Goal: Contribute content: Contribute content

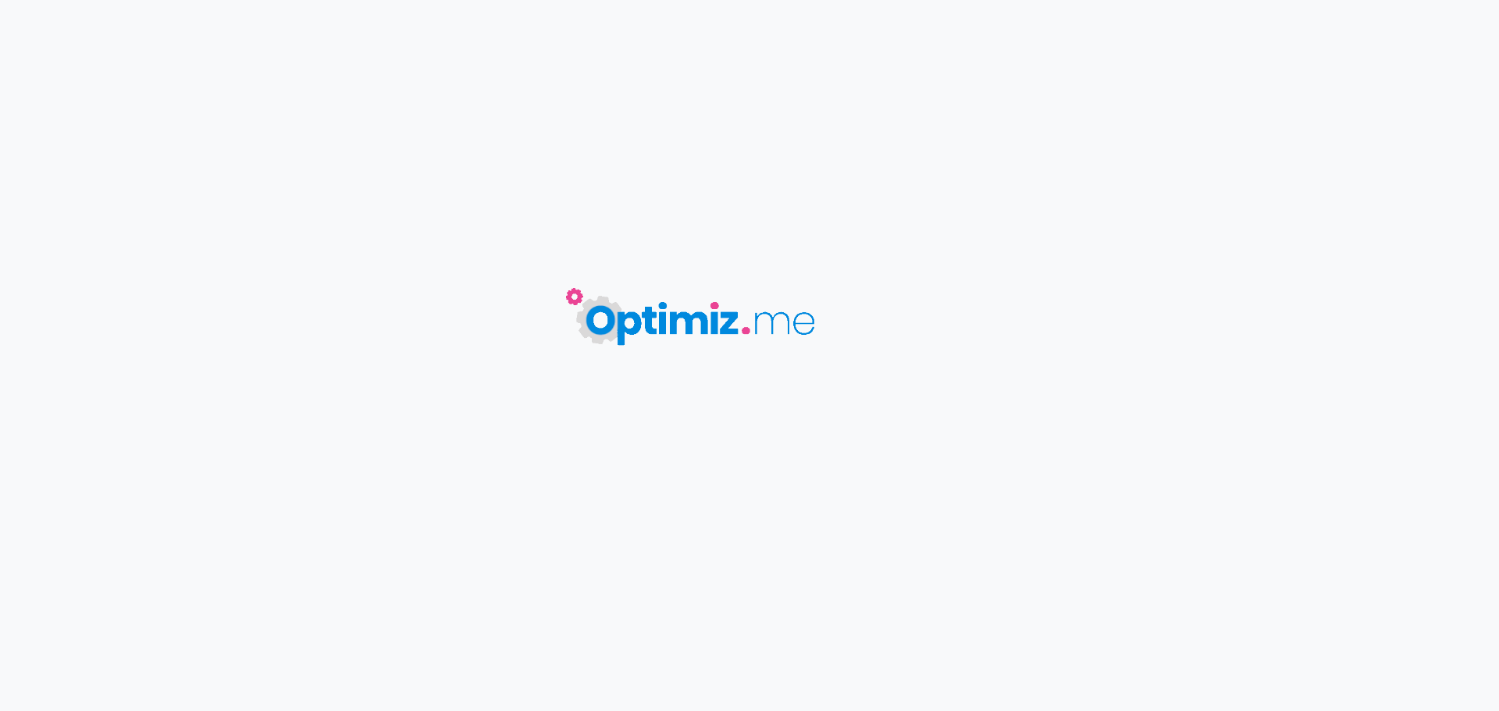
type input "Comment mesurer l’impact réel d’une enquête RH sur l’engagement ?"
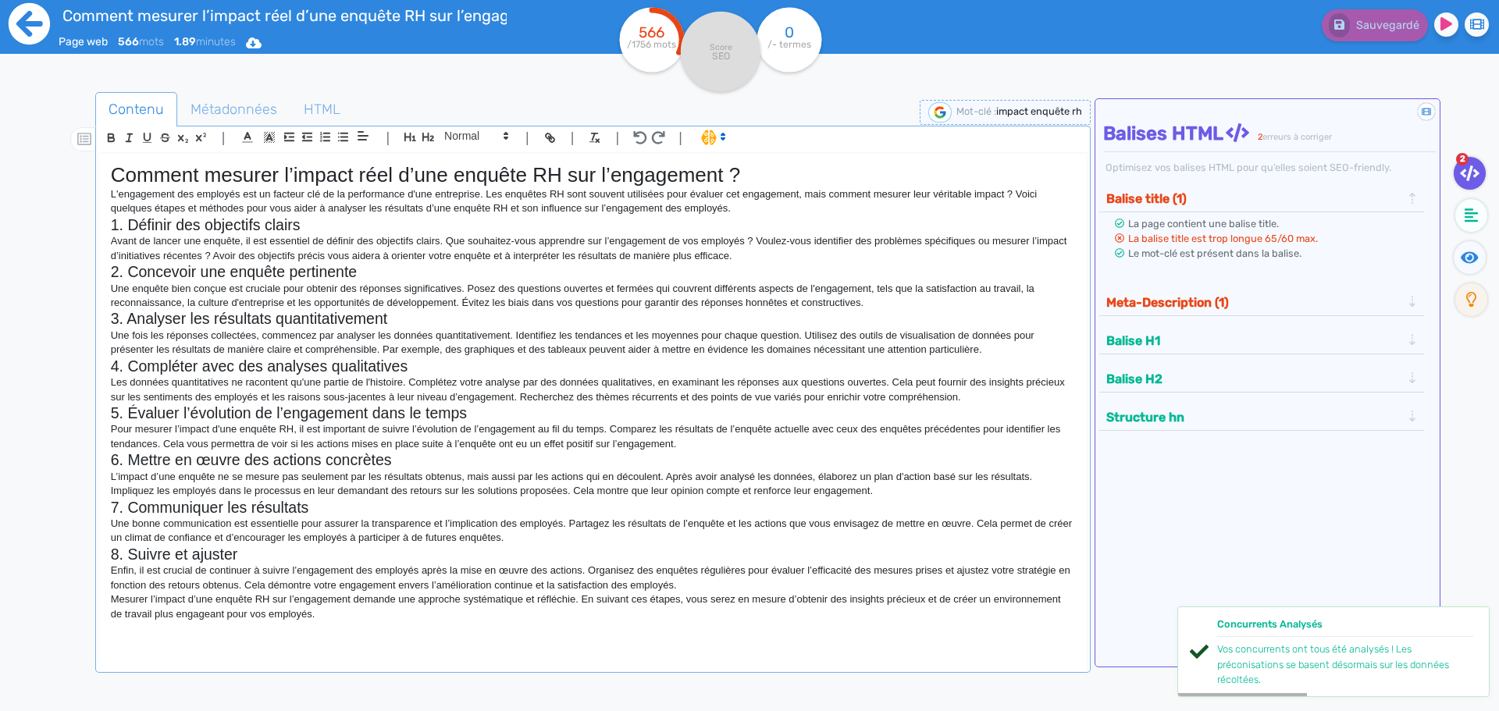
click at [34, 32] on icon at bounding box center [29, 23] width 41 height 41
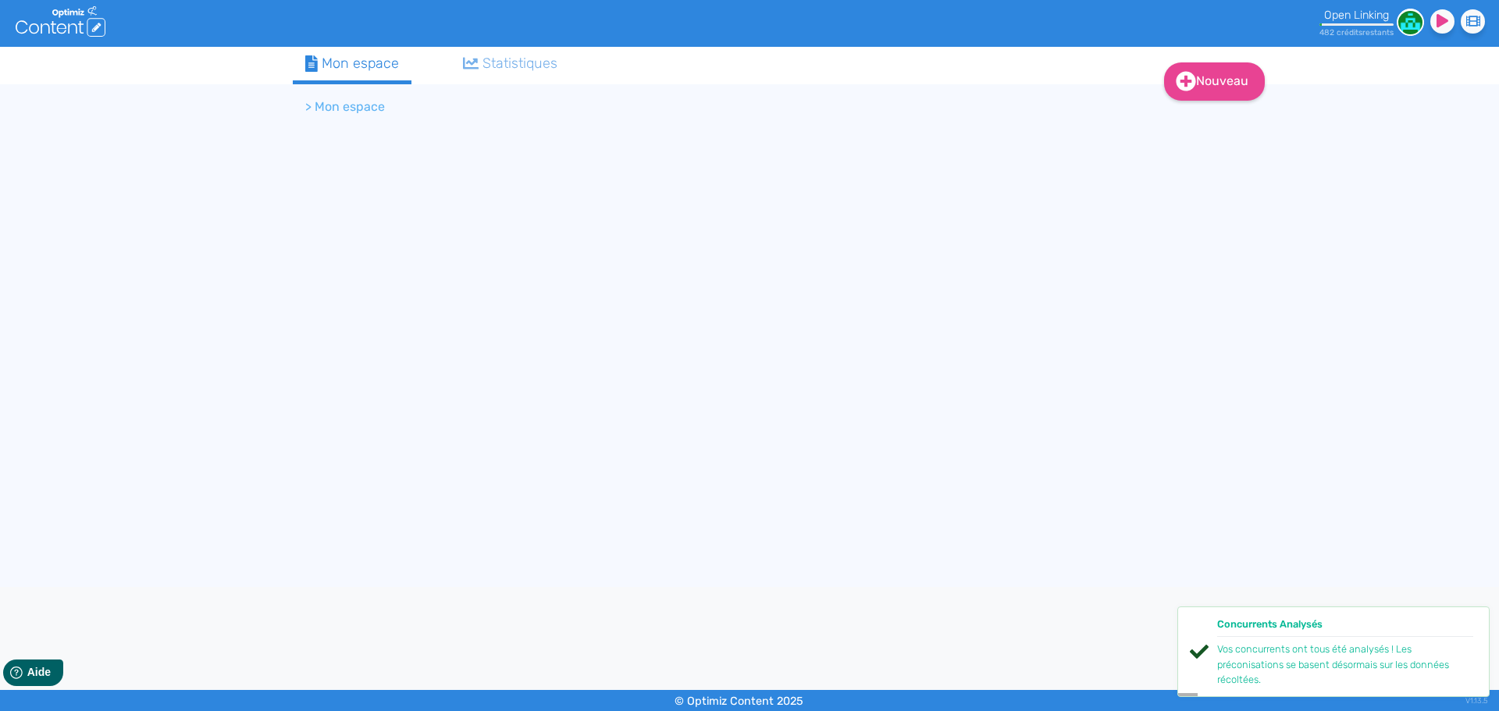
click at [1143, 79] on tabset "Mon espace Statistiques > Mon espace" at bounding box center [749, 90] width 913 height 87
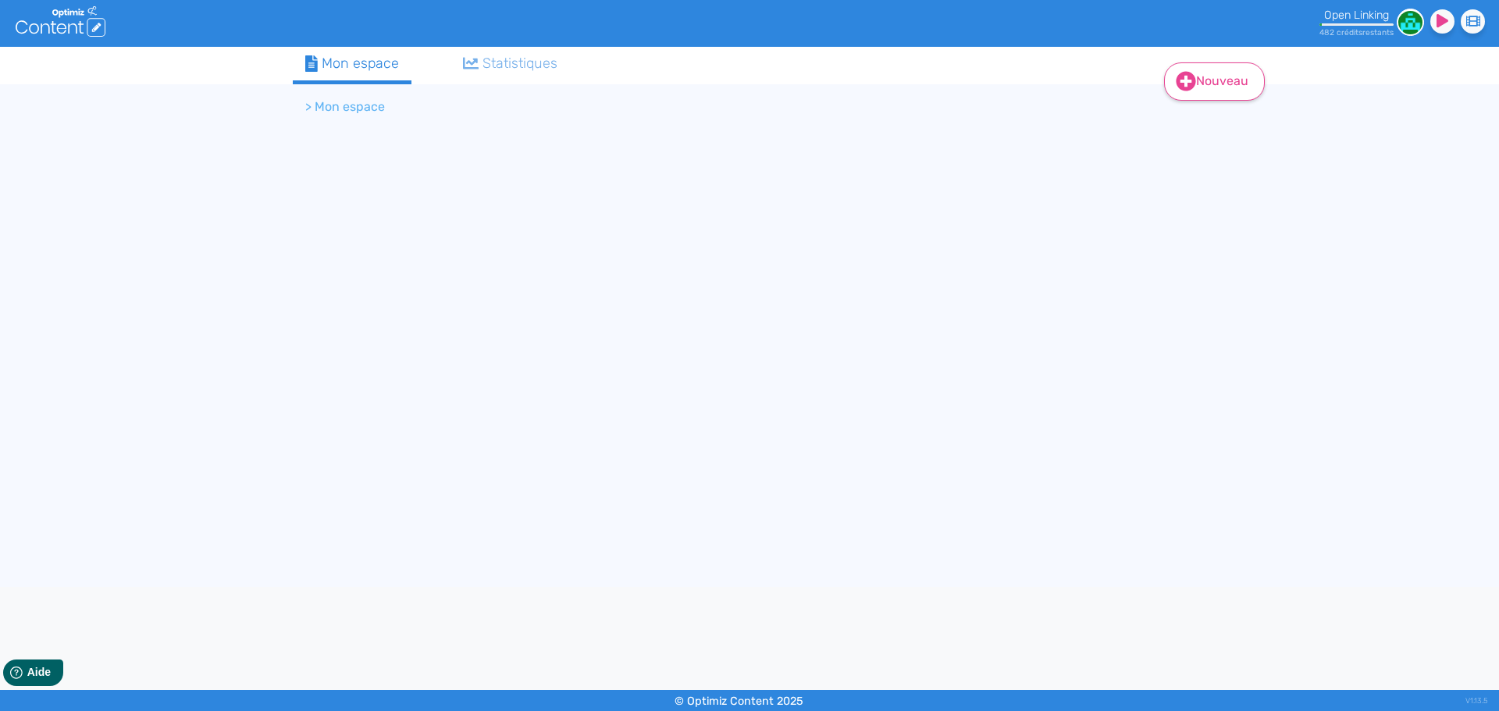
click at [1200, 75] on link "Nouveau" at bounding box center [1214, 81] width 101 height 38
click at [1199, 115] on button "Contenu" at bounding box center [1224, 121] width 125 height 25
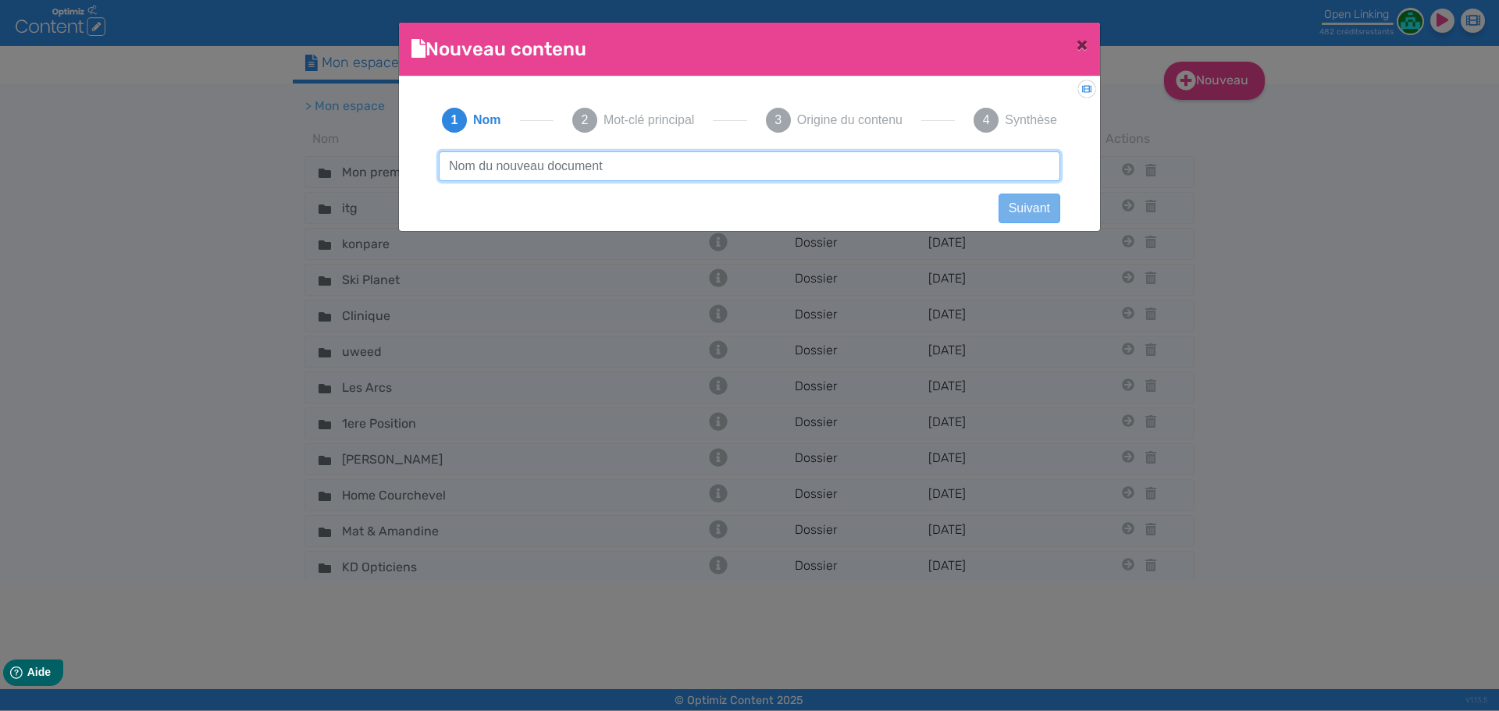
click at [954, 167] on input "text" at bounding box center [749, 166] width 621 height 30
paste input "Évaluation RH ou entretien annuel : pourquoi faut-il les dissocier ?"
type input "Évaluation RH ou entretien annuel : pourquoi faut-il les dissocier ?"
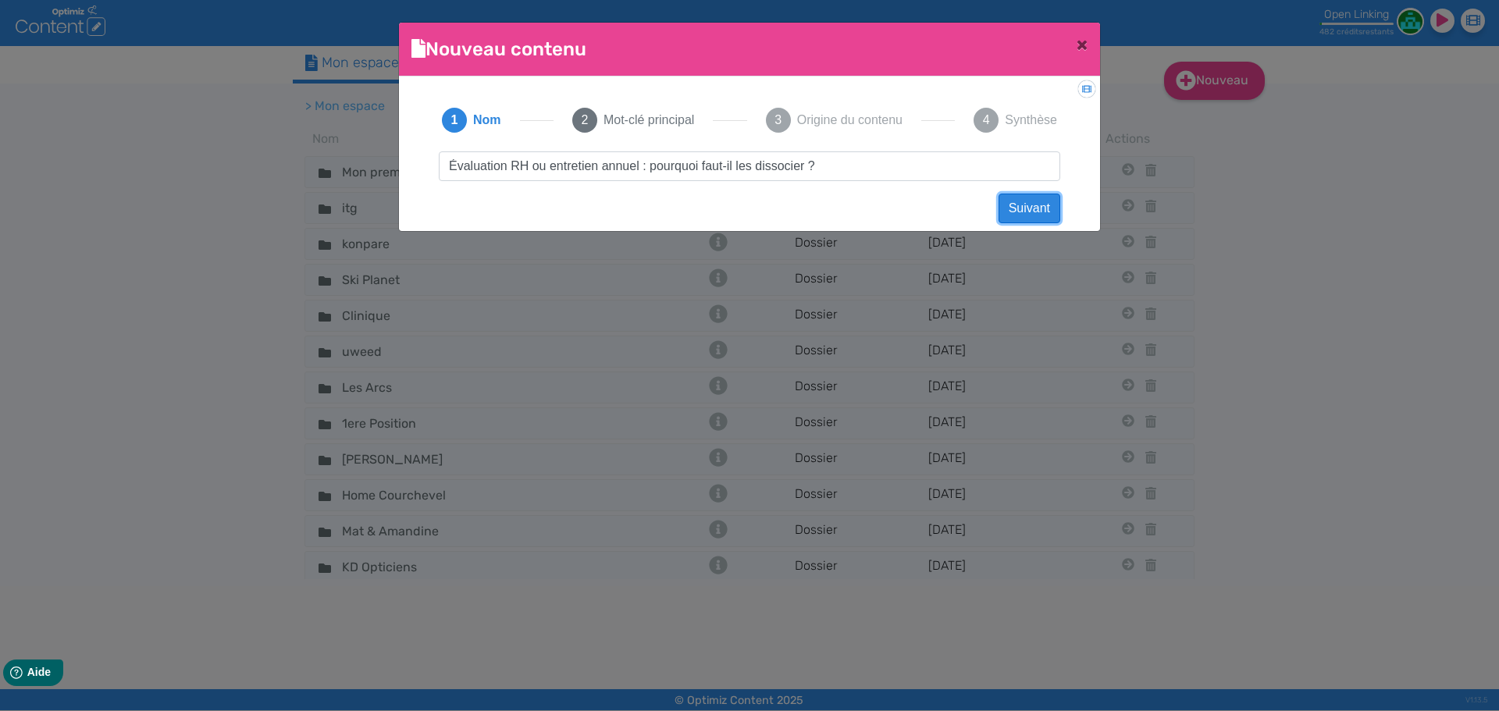
click at [1040, 203] on button "Suivant" at bounding box center [1029, 209] width 62 height 30
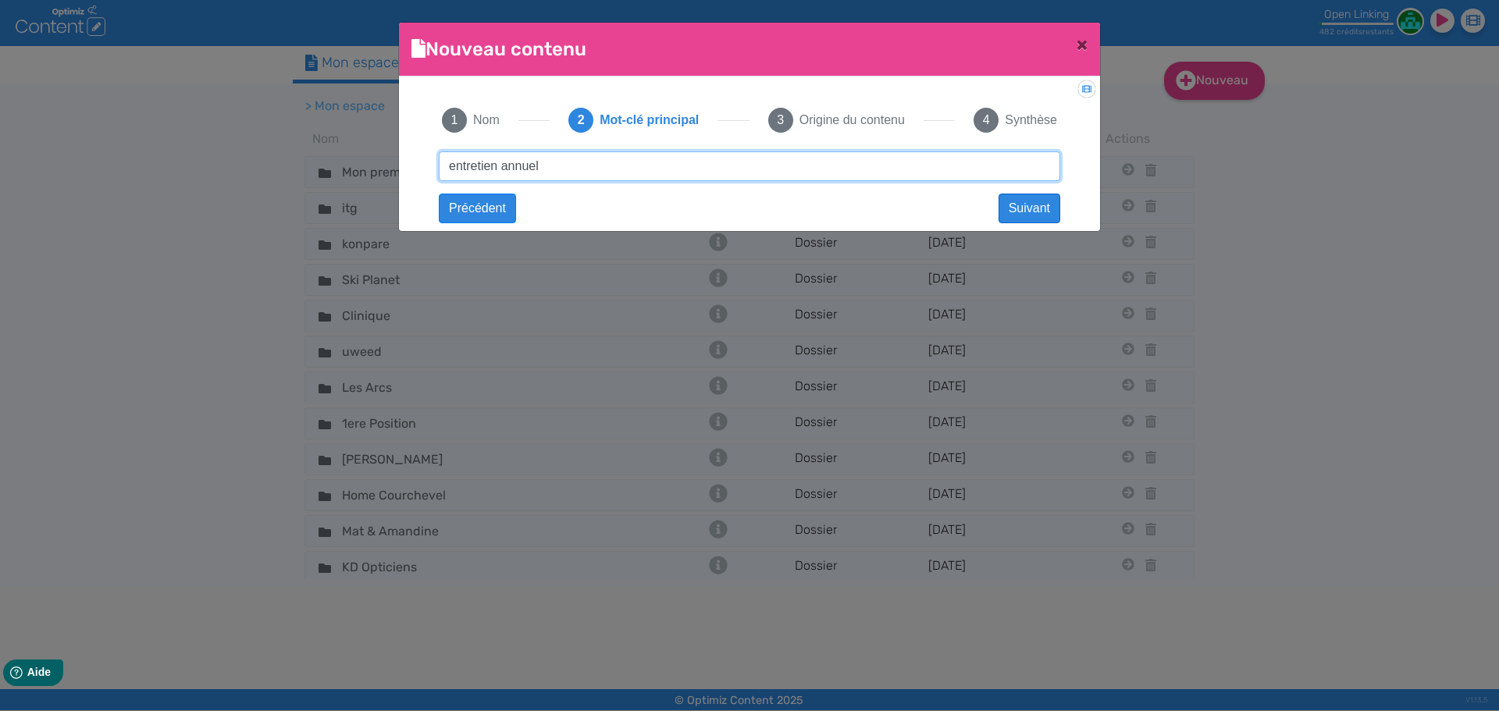
type input "entretien annuel"
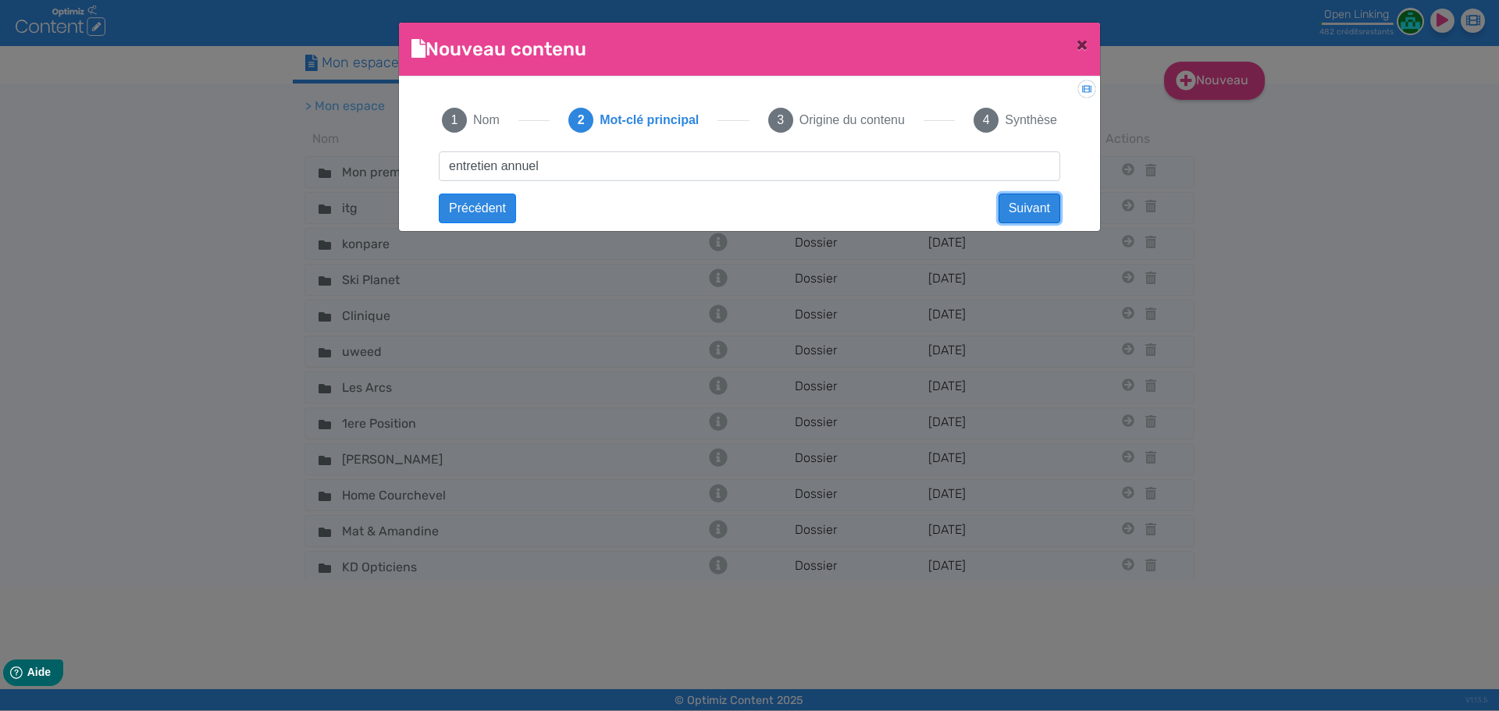
click at [1024, 216] on button "Suivant" at bounding box center [1029, 209] width 62 height 30
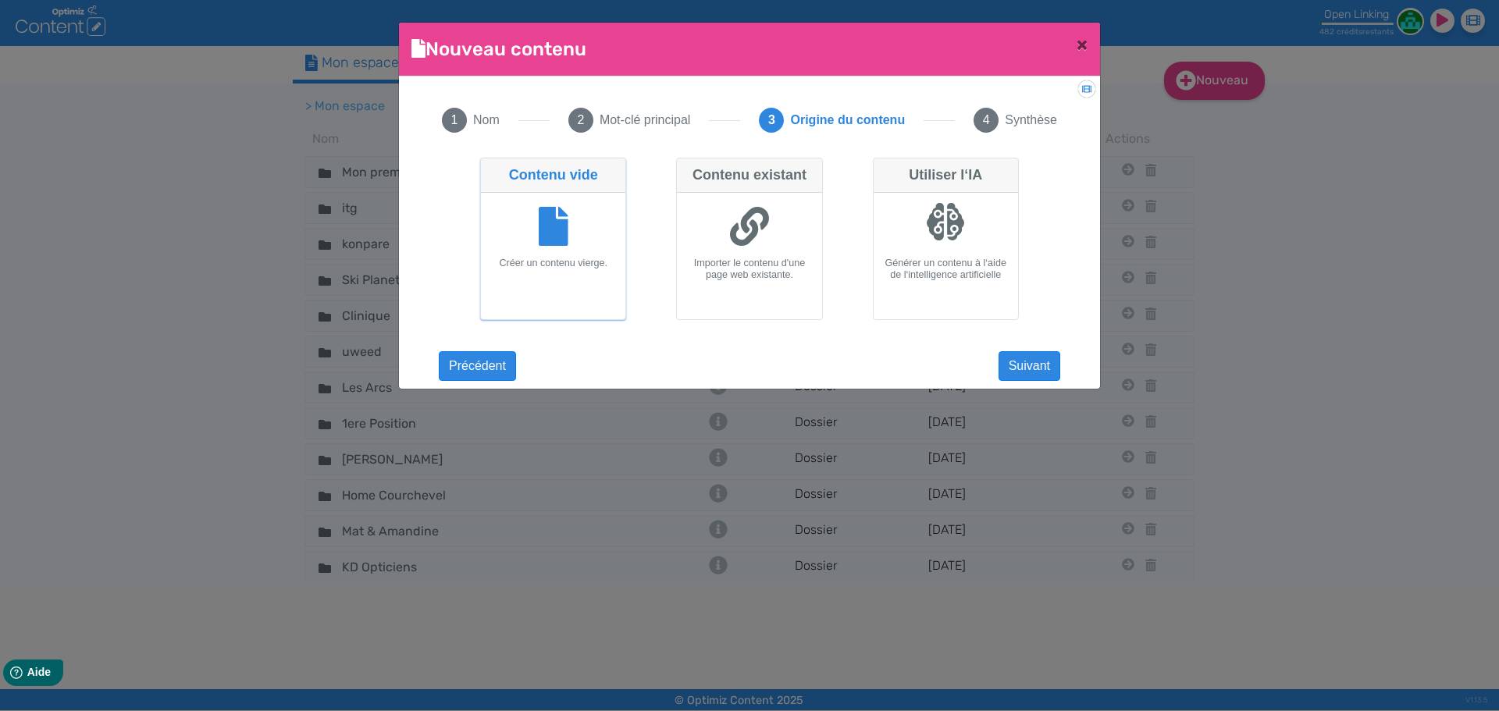
click at [887, 237] on div at bounding box center [946, 228] width 132 height 59
click at [883, 168] on input "Utiliser l‘IA Générer un contenu à l‘aide de l‘intelligence artificielle" at bounding box center [878, 163] width 10 height 10
radio input "true"
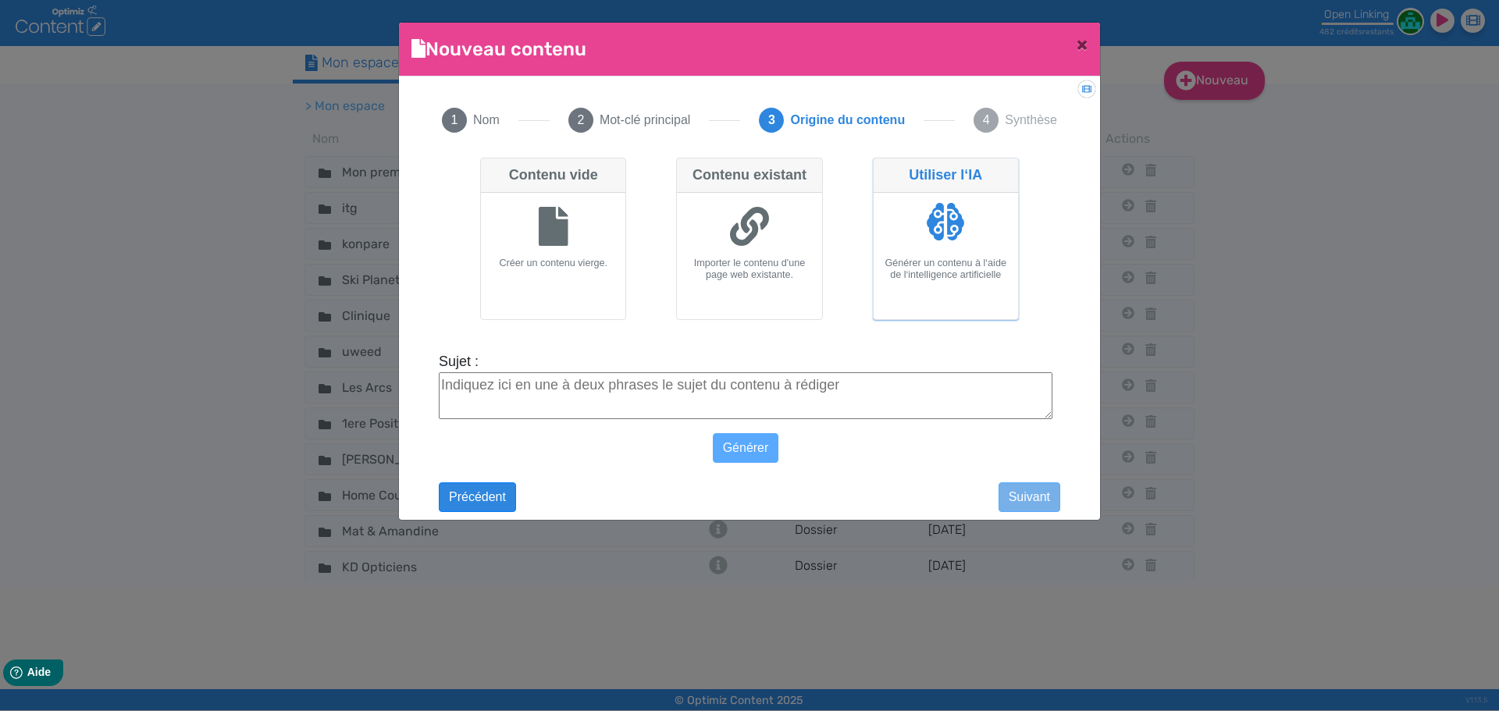
click at [610, 401] on textarea "Sujet :" at bounding box center [746, 395] width 614 height 47
paste textarea "Évaluation RH ou entretien annuel : pourquoi faut-il les dissocier ?"
type textarea "Évaluation RH ou entretien annuel : pourquoi faut-il les dissocier ?"
click at [713, 442] on button "Générer" at bounding box center [746, 448] width 66 height 30
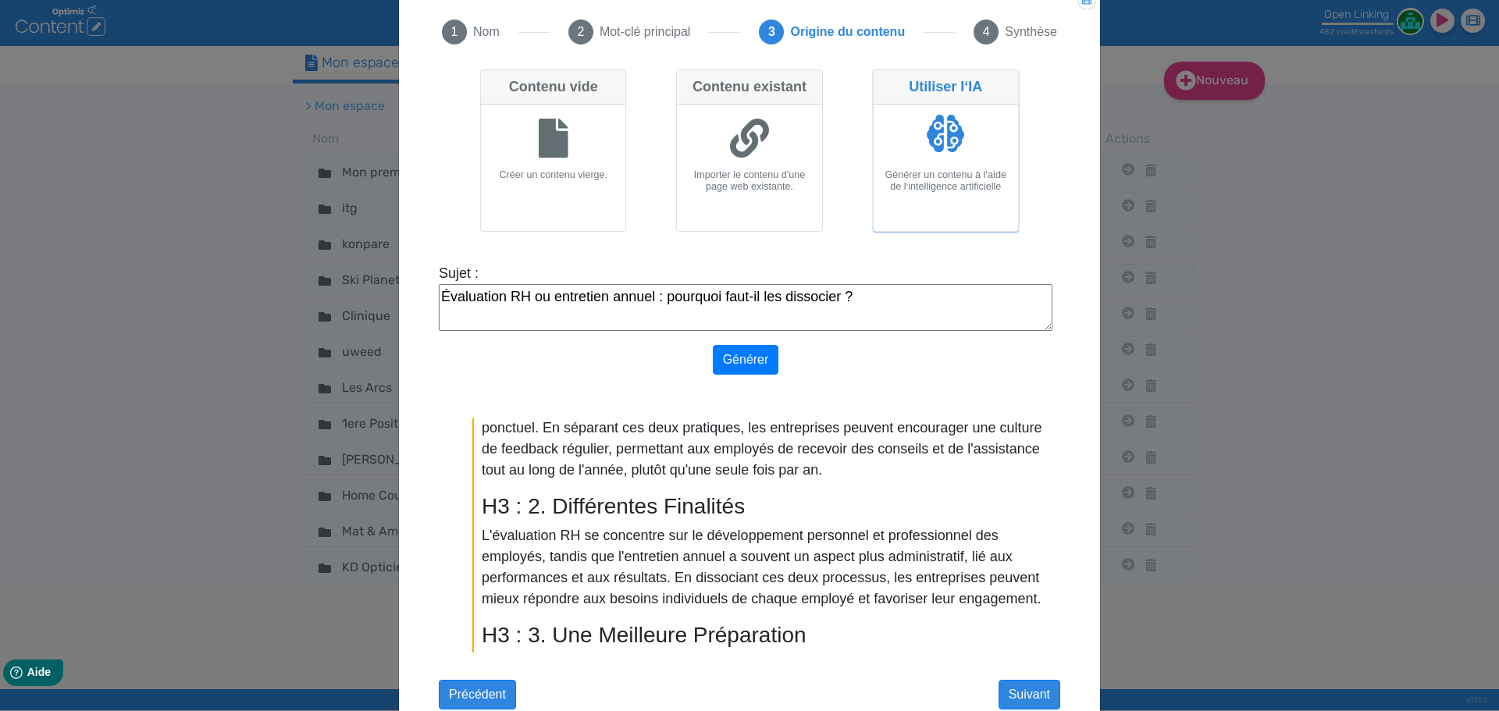
scroll to position [707, 0]
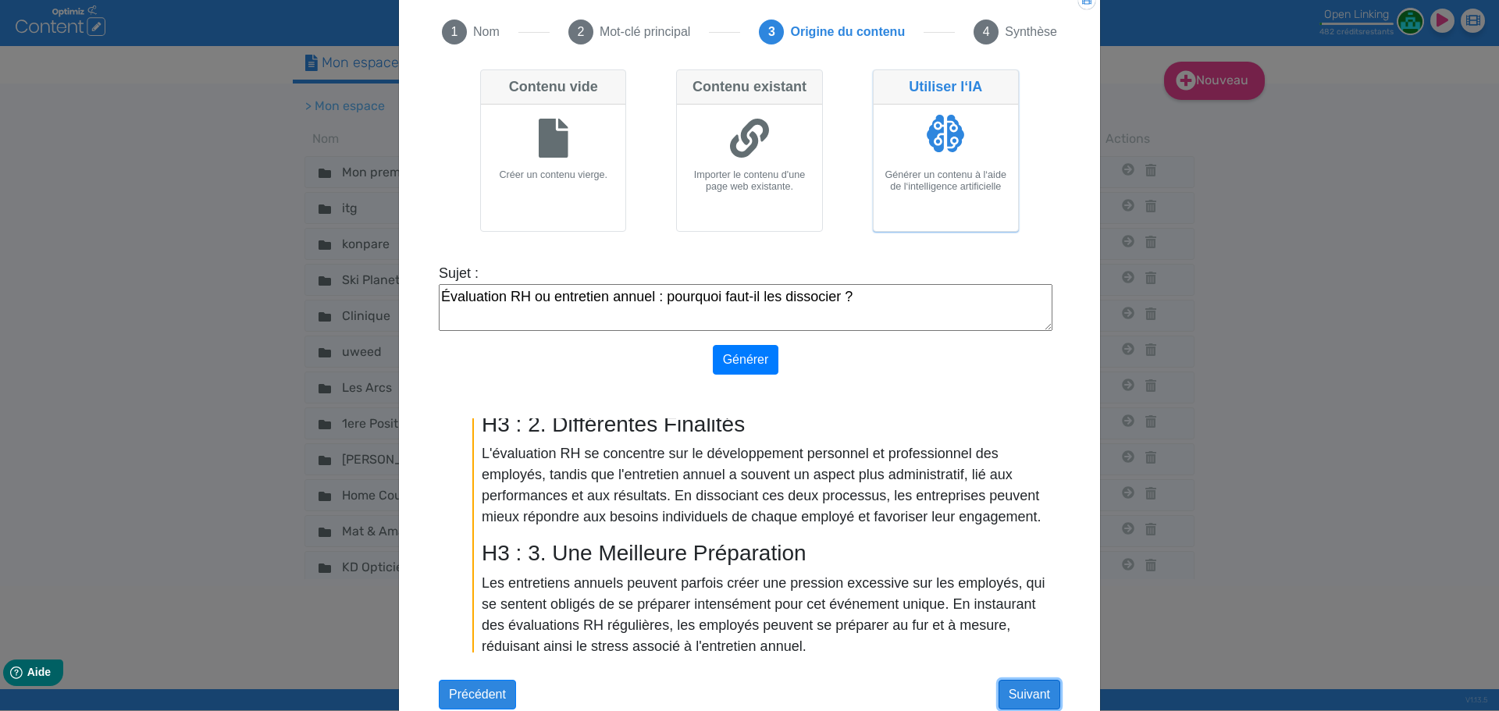
click at [1030, 695] on button "Suivant" at bounding box center [1029, 695] width 62 height 30
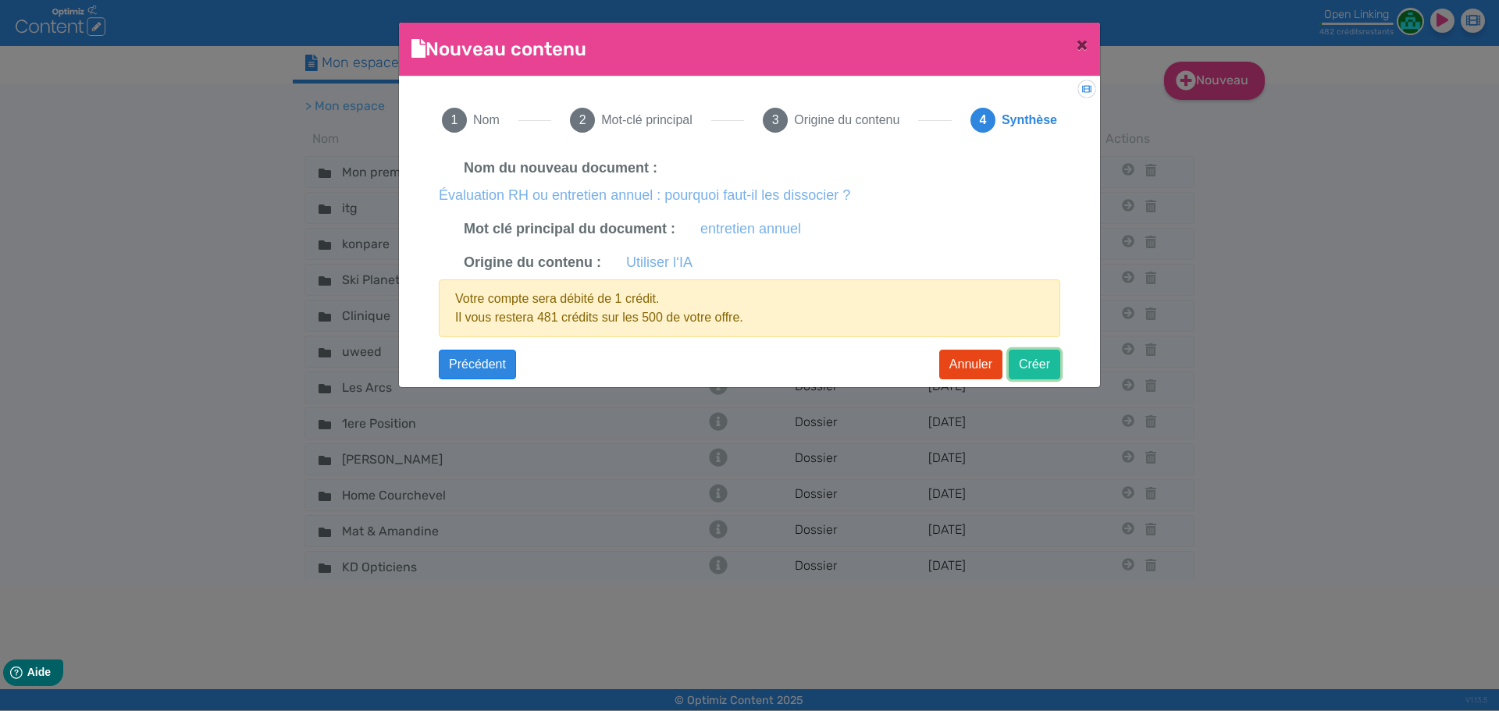
click at [1039, 368] on button "Créer" at bounding box center [1035, 365] width 52 height 30
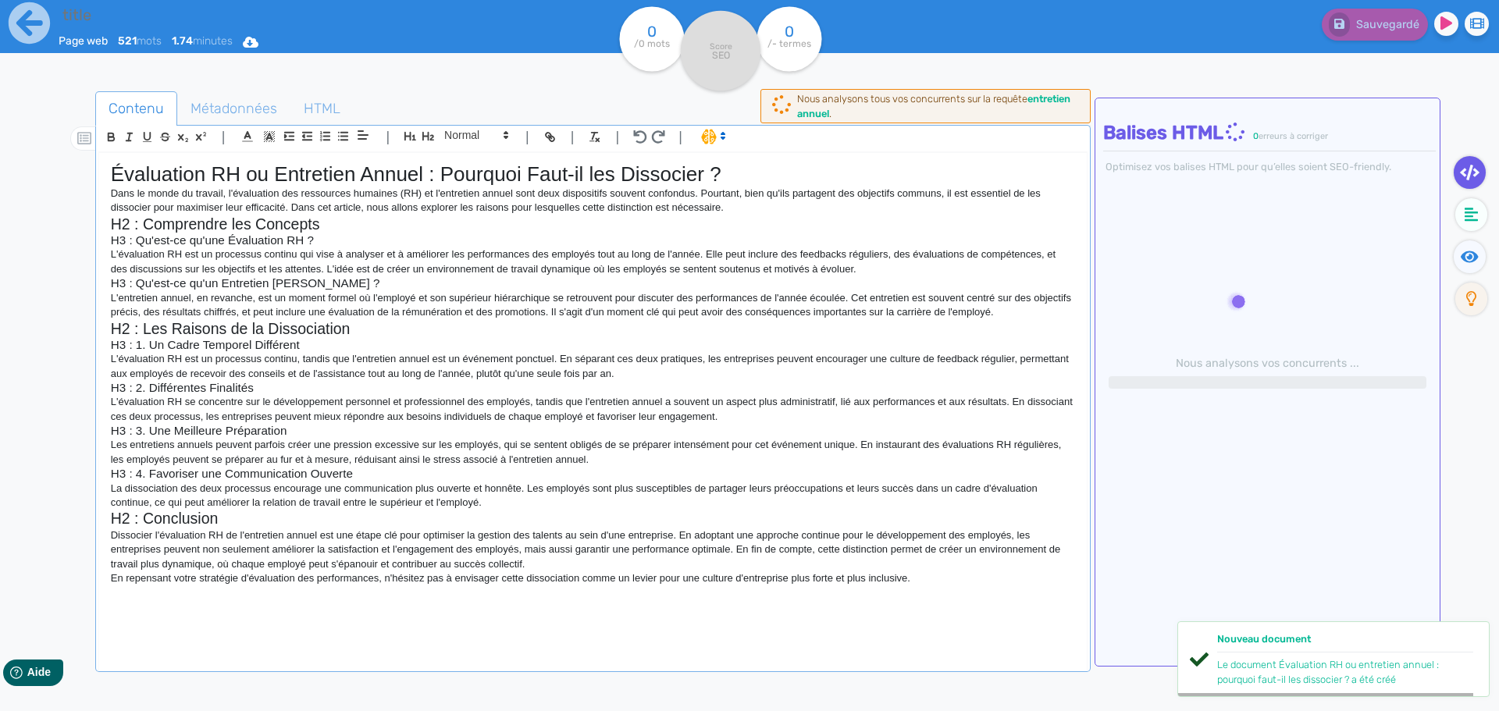
type input "Évaluation RH ou entretien annuel : pourquoi faut-il les dissocier ?"
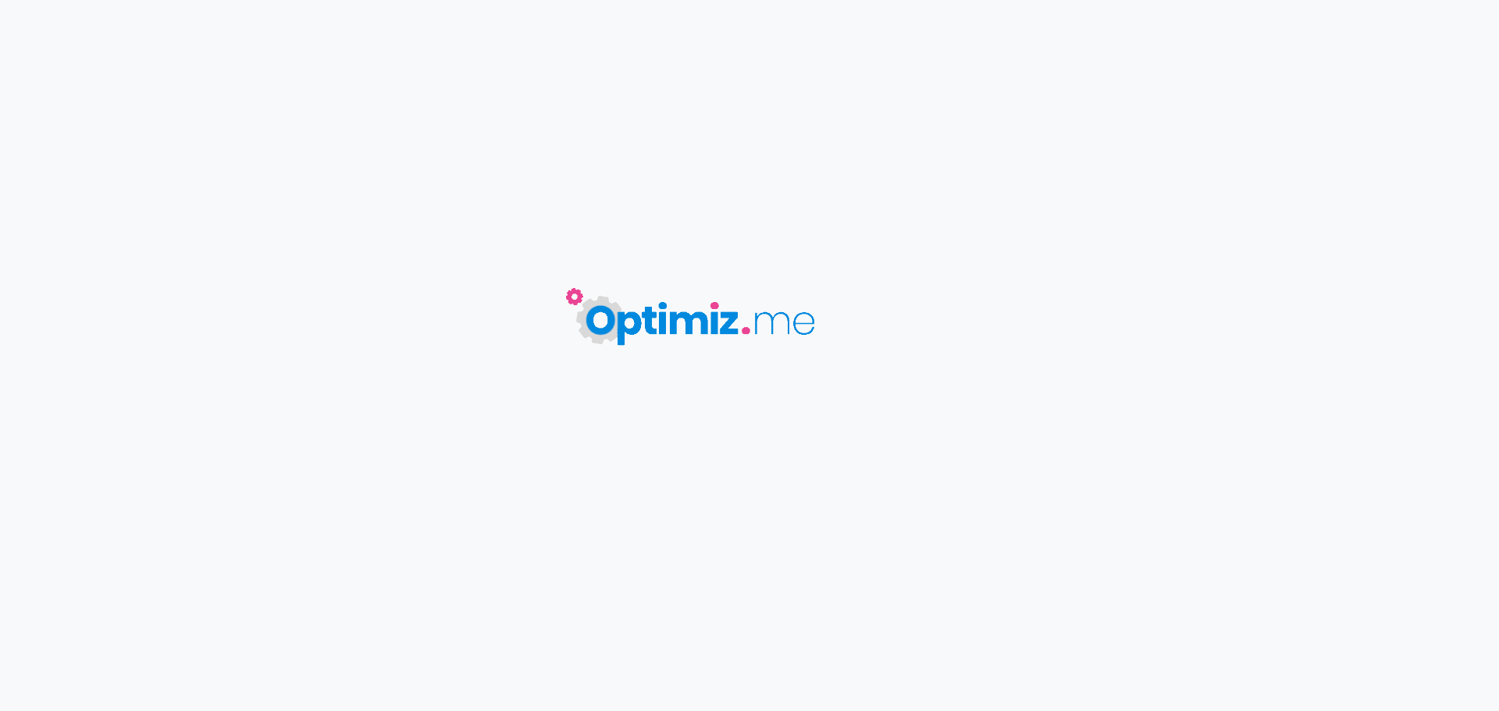
type input "Évaluation RH ou entretien annuel : pourquoi faut-il les dissocier ?"
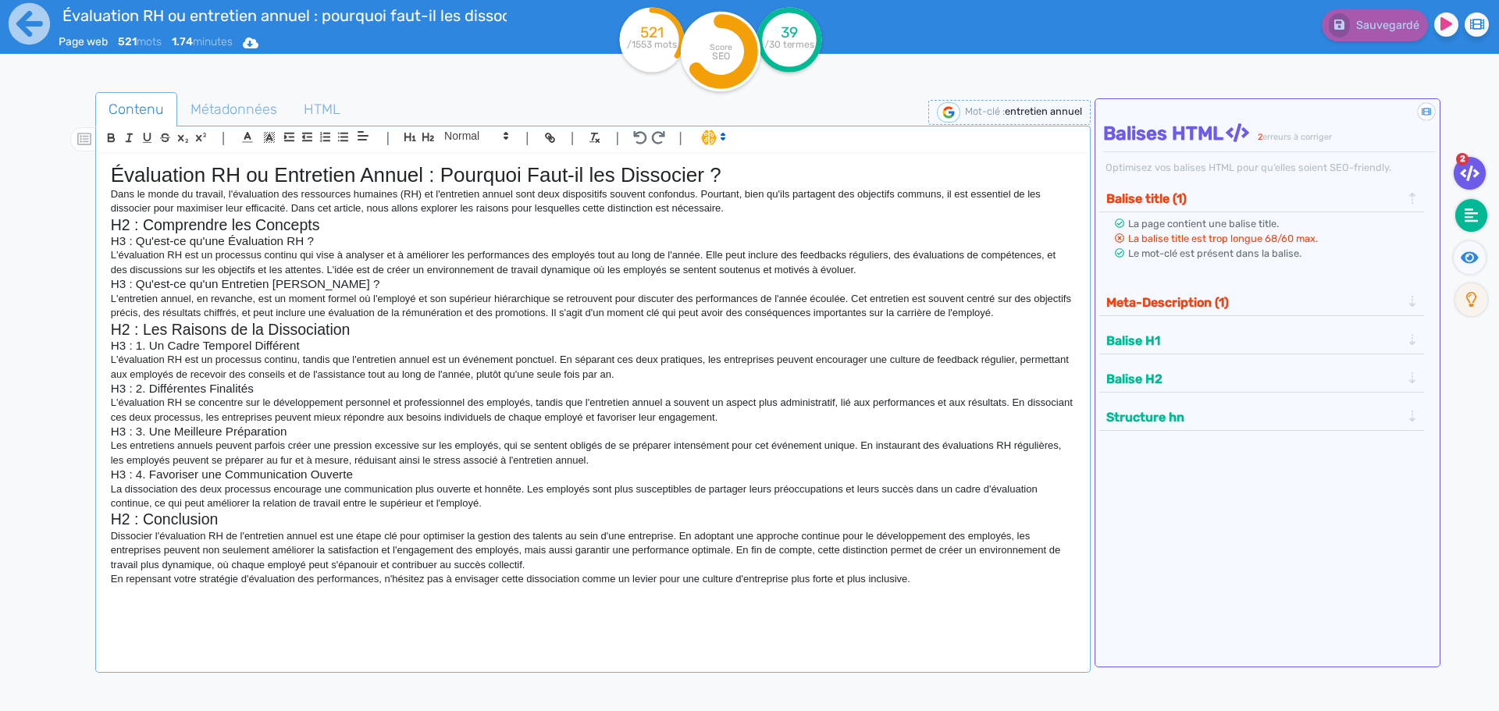
click at [1483, 214] on fa-icon at bounding box center [1471, 215] width 32 height 33
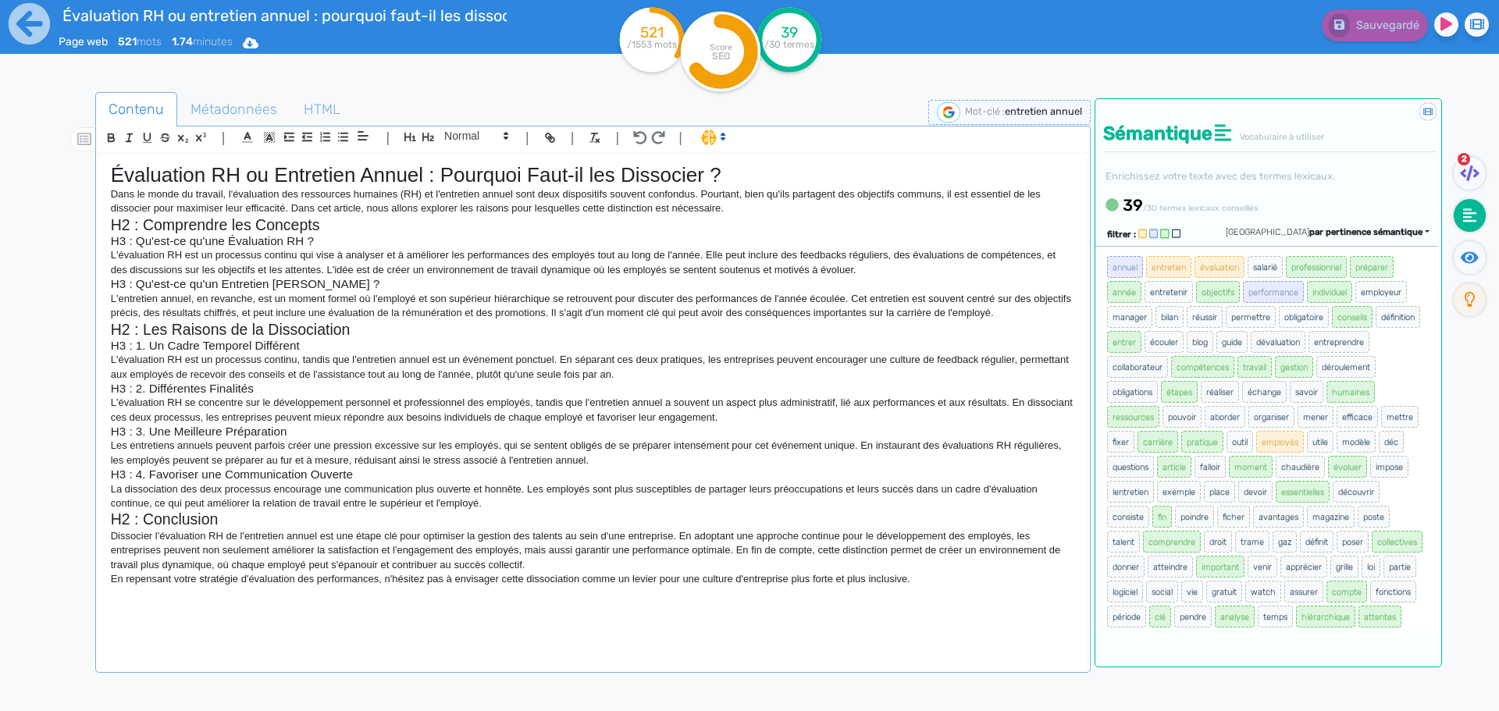
click at [1353, 231] on span "par pertinence sémantique" at bounding box center [1365, 232] width 113 height 10
click at [1357, 274] on link "par fréquence" at bounding box center [1291, 279] width 131 height 21
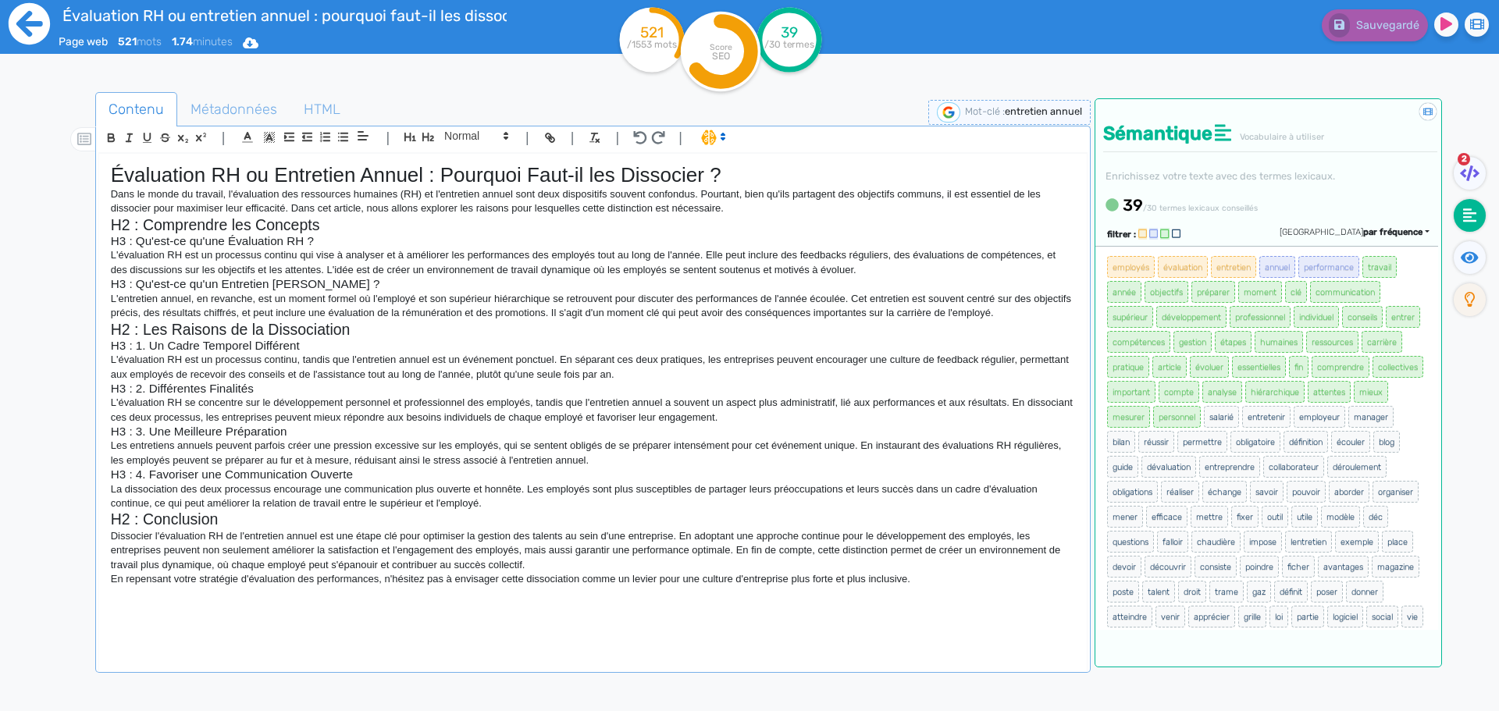
click at [23, 27] on icon at bounding box center [29, 23] width 43 height 43
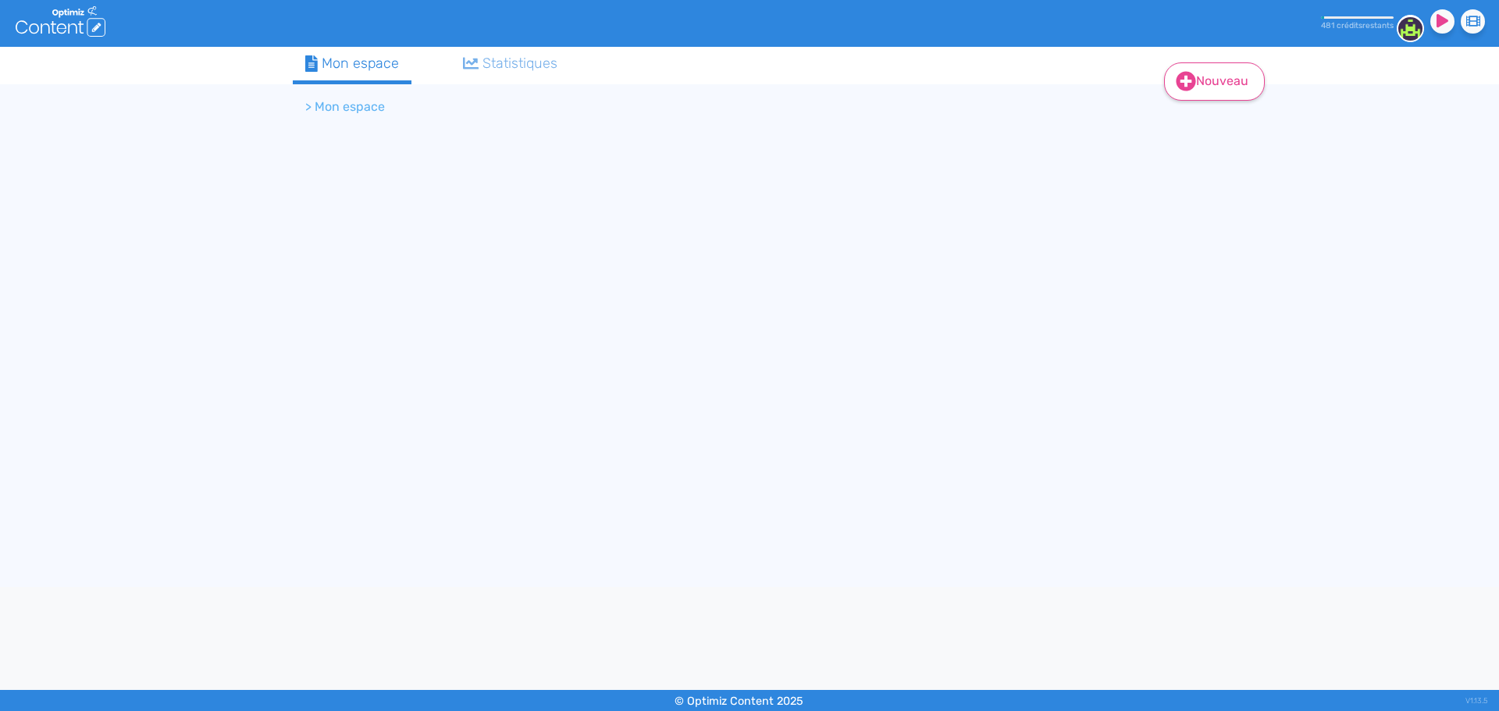
click at [1209, 77] on link "Nouveau" at bounding box center [1214, 81] width 101 height 38
click at [1208, 121] on button "Contenu" at bounding box center [1224, 121] width 125 height 25
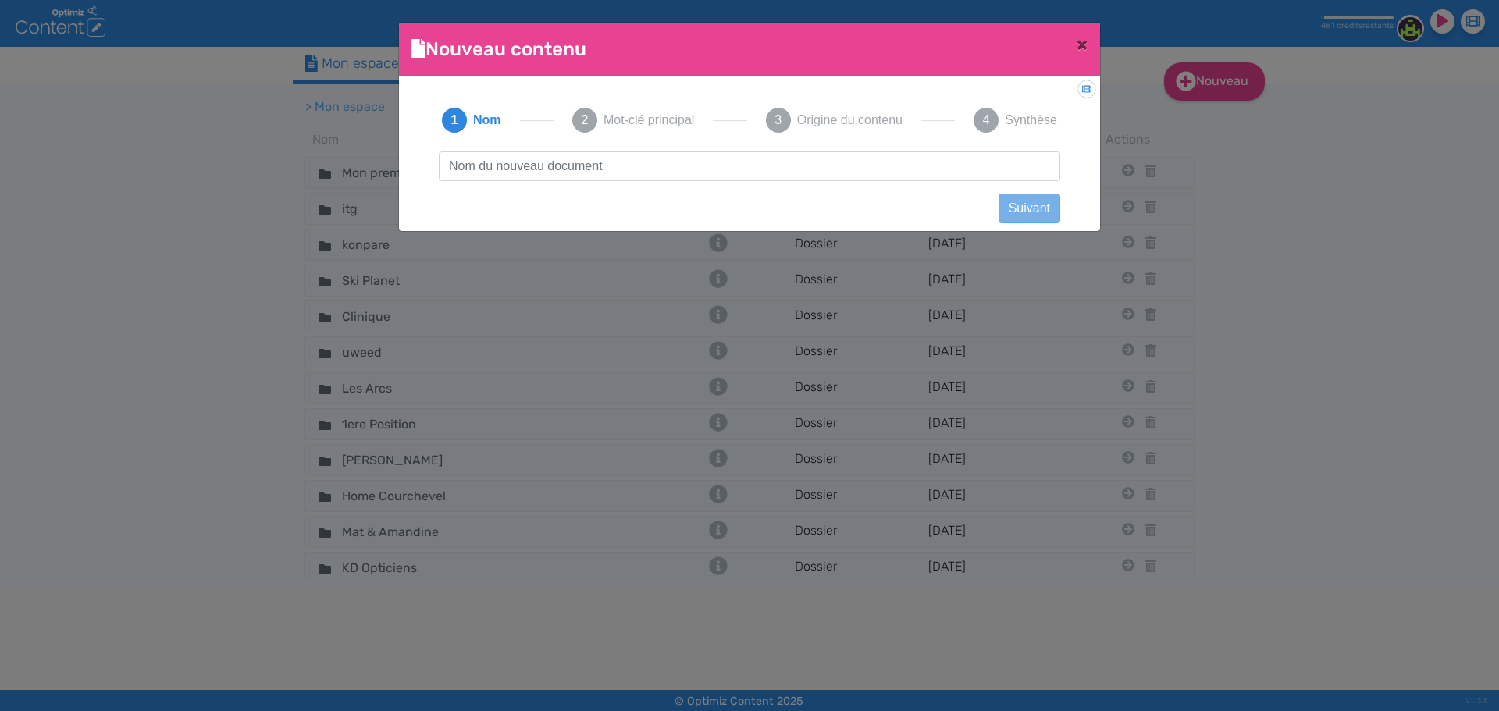
scroll to position [1, 0]
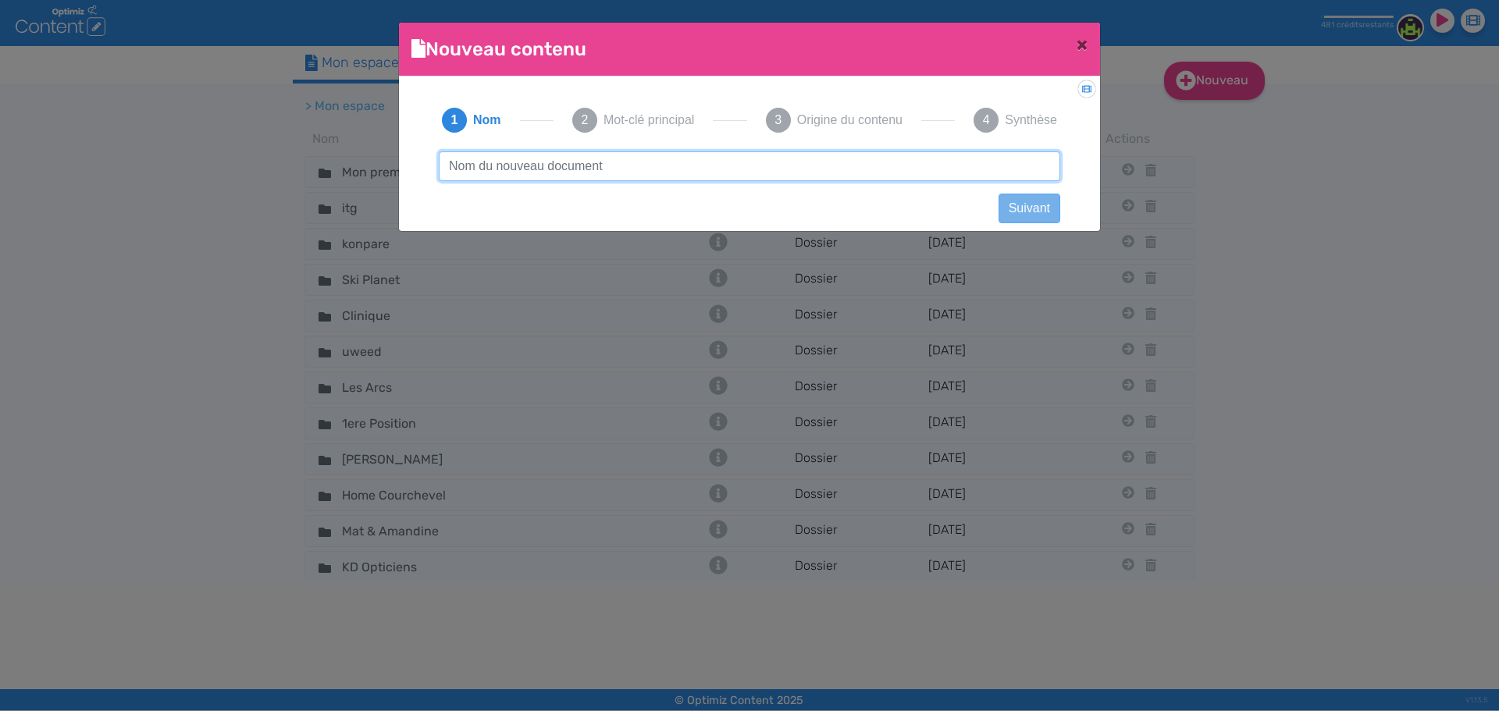
click at [913, 166] on input "text" at bounding box center [749, 166] width 621 height 30
paste input "Cartographier les compétences clés avant un plan de formation : méthode et outi…"
type input "Cartographier les compétences clés avant un plan de formation : méthode et outi…"
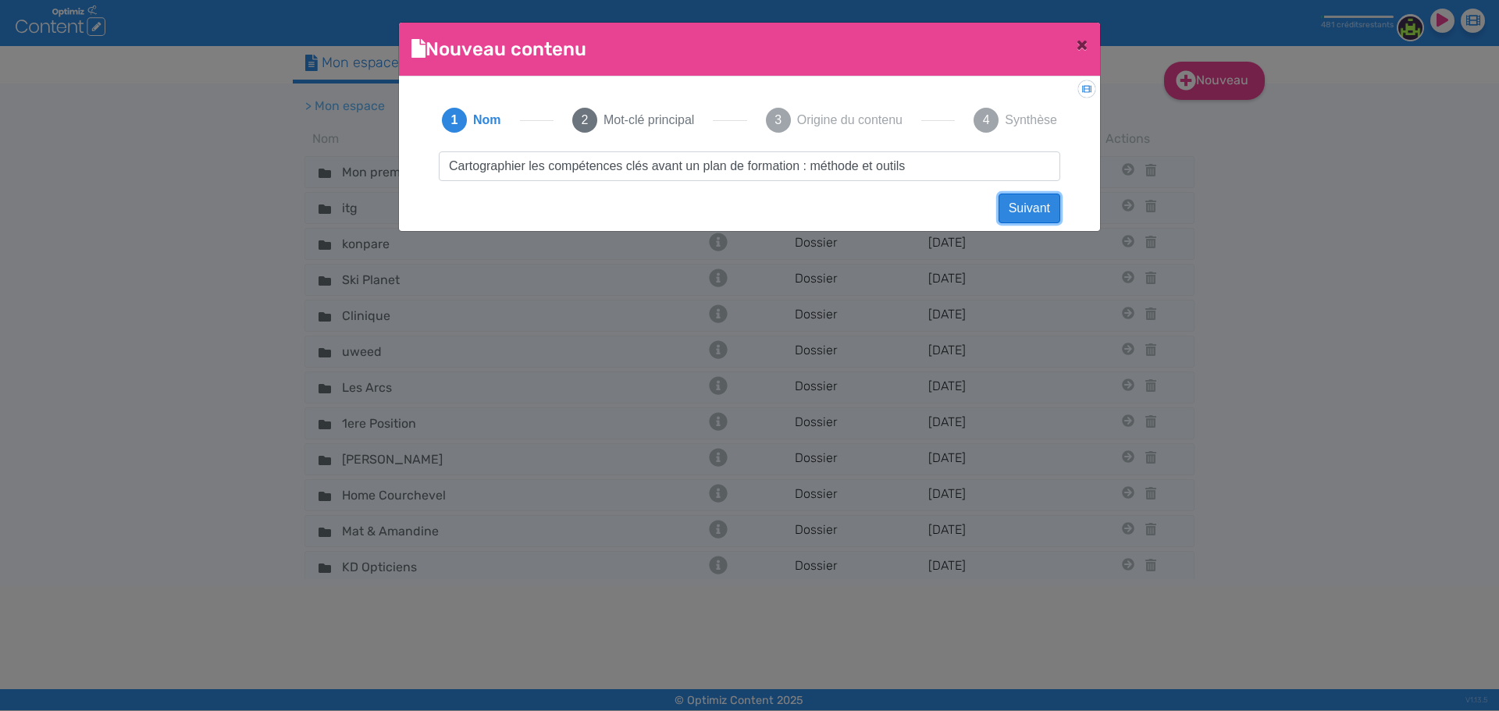
click at [1031, 201] on button "Suivant" at bounding box center [1029, 209] width 62 height 30
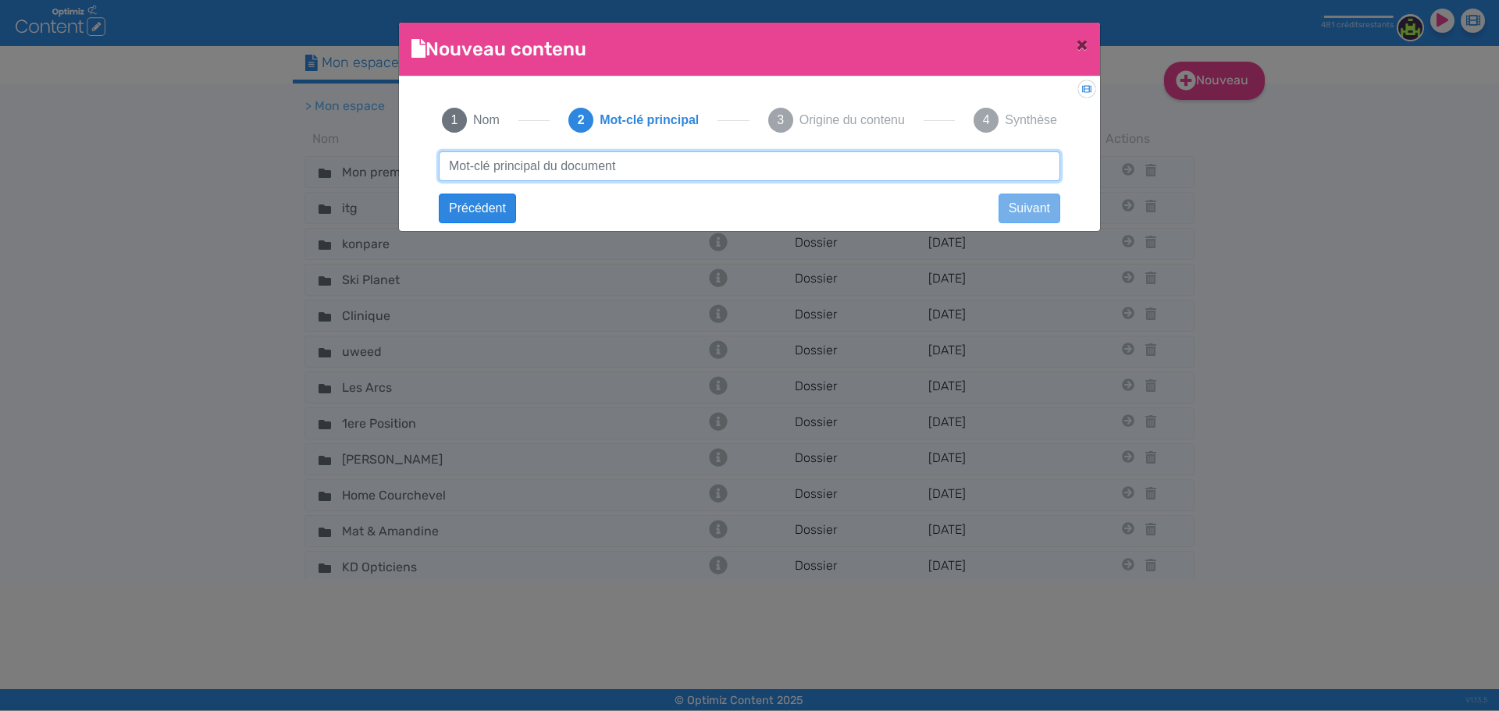
click at [788, 176] on input "text" at bounding box center [749, 166] width 621 height 30
paste input "Cartographier les compétences clés avant un plan de formation : méthode et outi…"
drag, startPoint x: 939, startPoint y: 166, endPoint x: 616, endPoint y: 162, distance: 323.2
click at [616, 162] on input "Cartographier les compétences clés avant un plan de formation : méthode et outi…" at bounding box center [749, 166] width 621 height 30
type input "Cartographier les compétences"
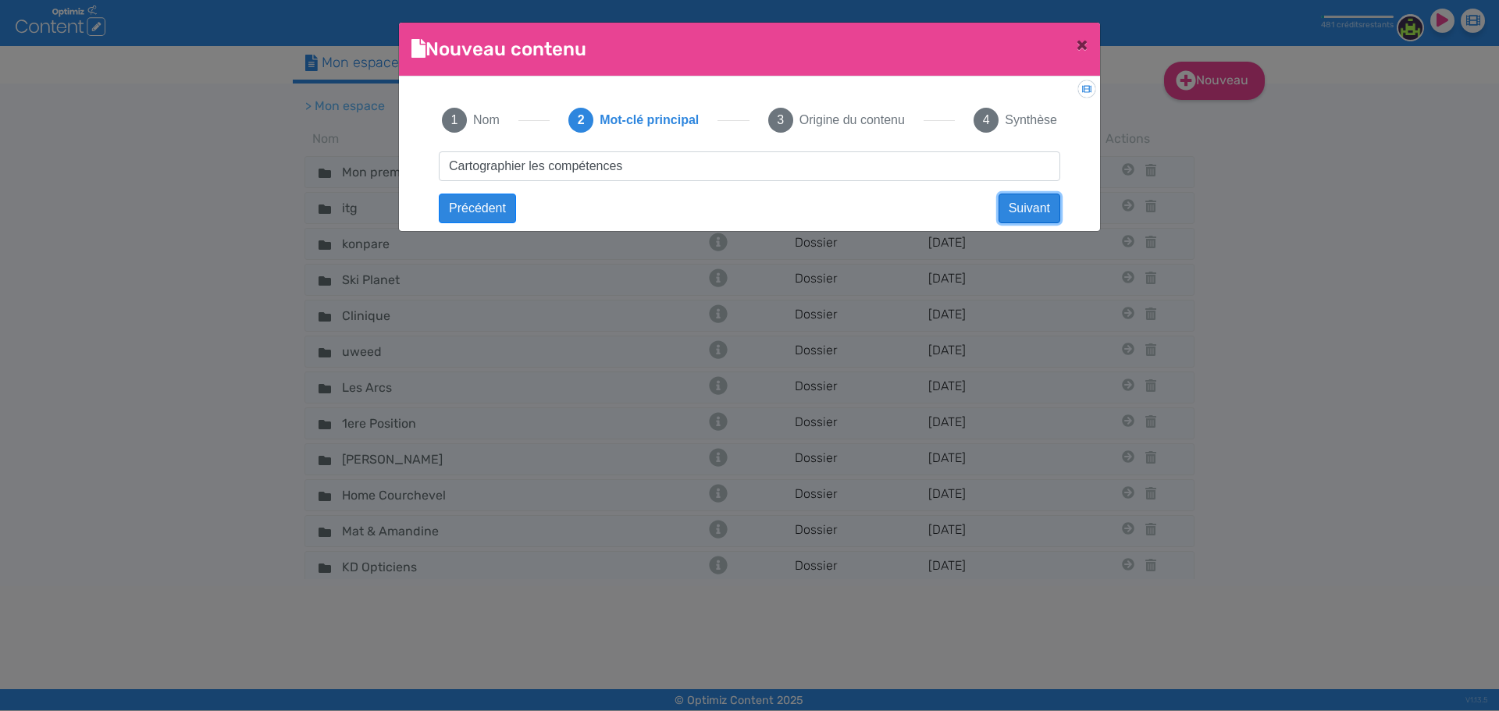
click at [1013, 205] on button "Suivant" at bounding box center [1029, 209] width 62 height 30
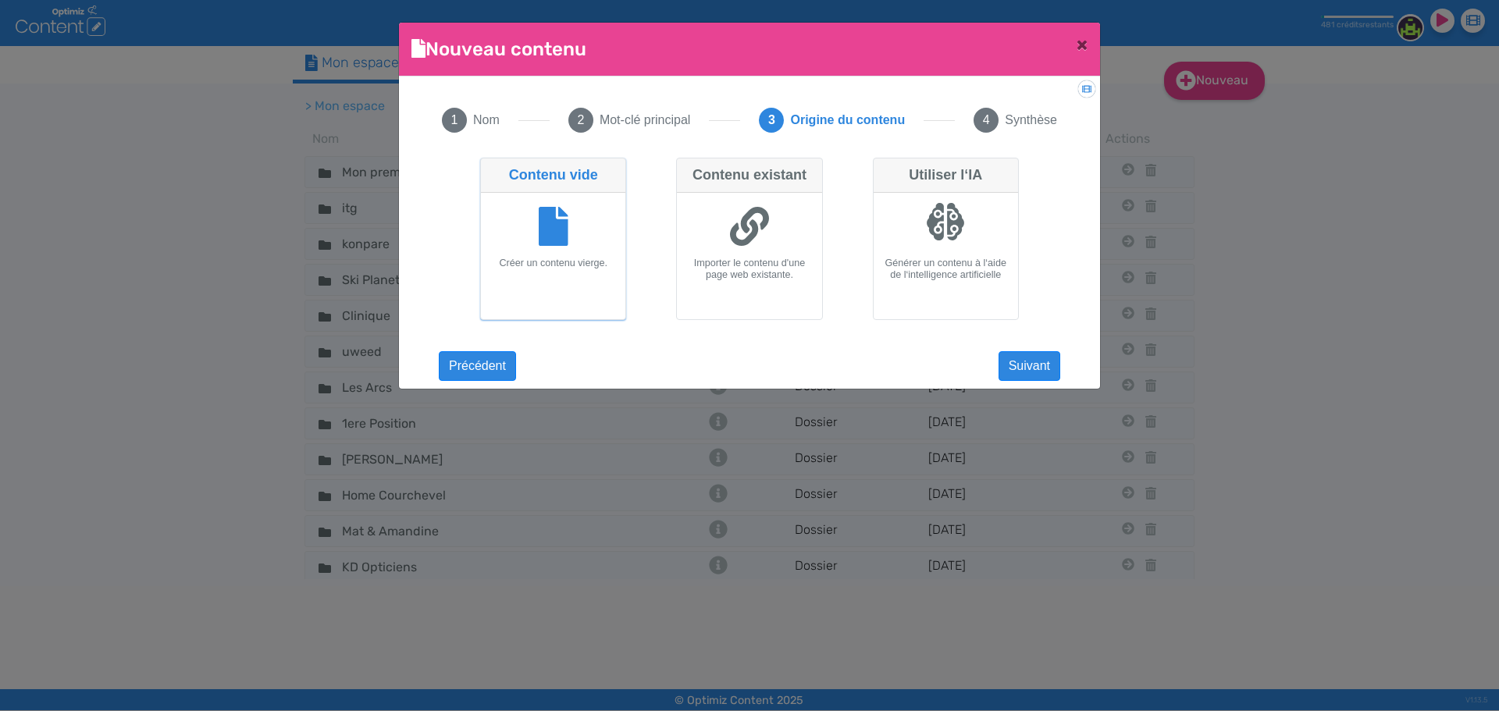
click at [990, 215] on div at bounding box center [946, 228] width 132 height 59
click at [883, 168] on input "Utiliser l‘IA Générer un contenu à l‘aide de l‘intelligence artificielle" at bounding box center [878, 163] width 10 height 10
radio input "true"
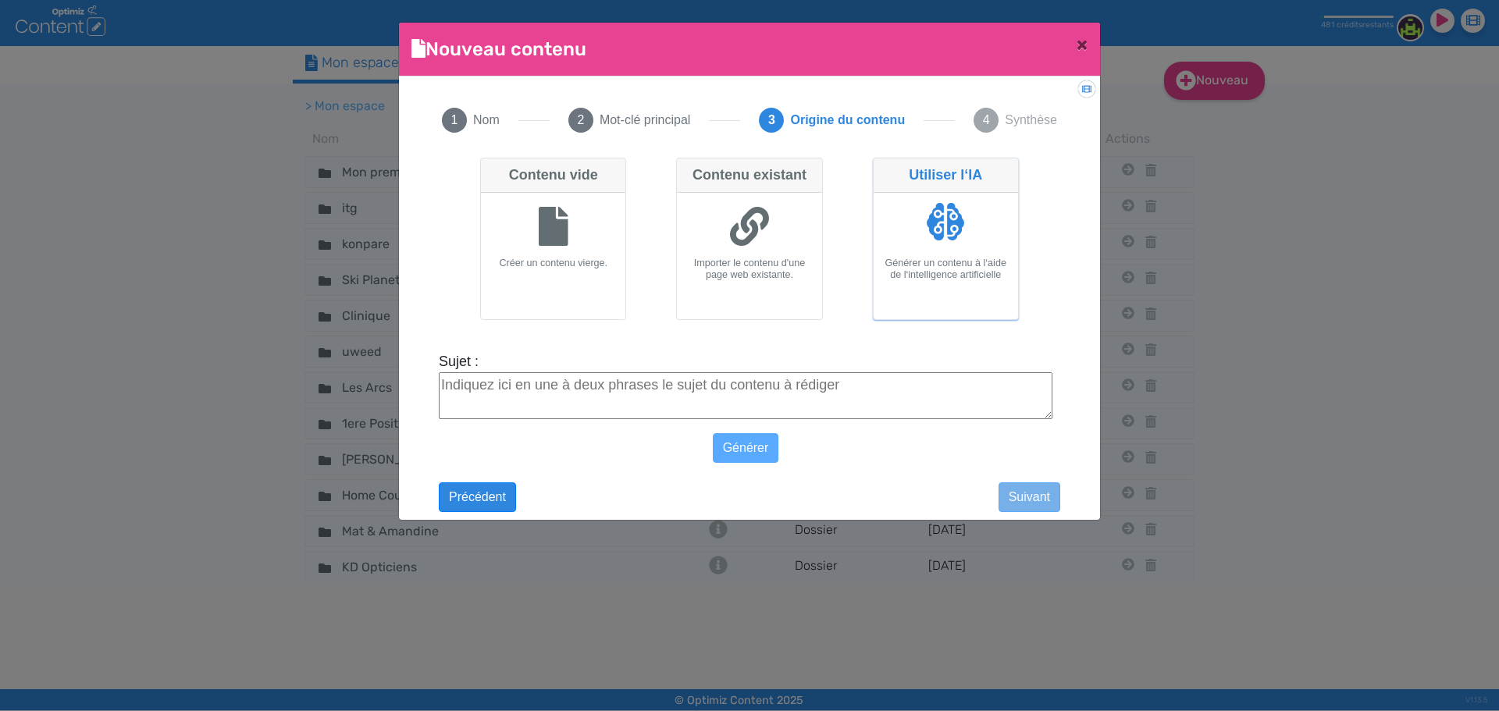
click at [817, 383] on textarea "Sujet :" at bounding box center [746, 395] width 614 height 47
paste textarea "Cartographier les compétences clés avant un plan de formation : méthode et outi…"
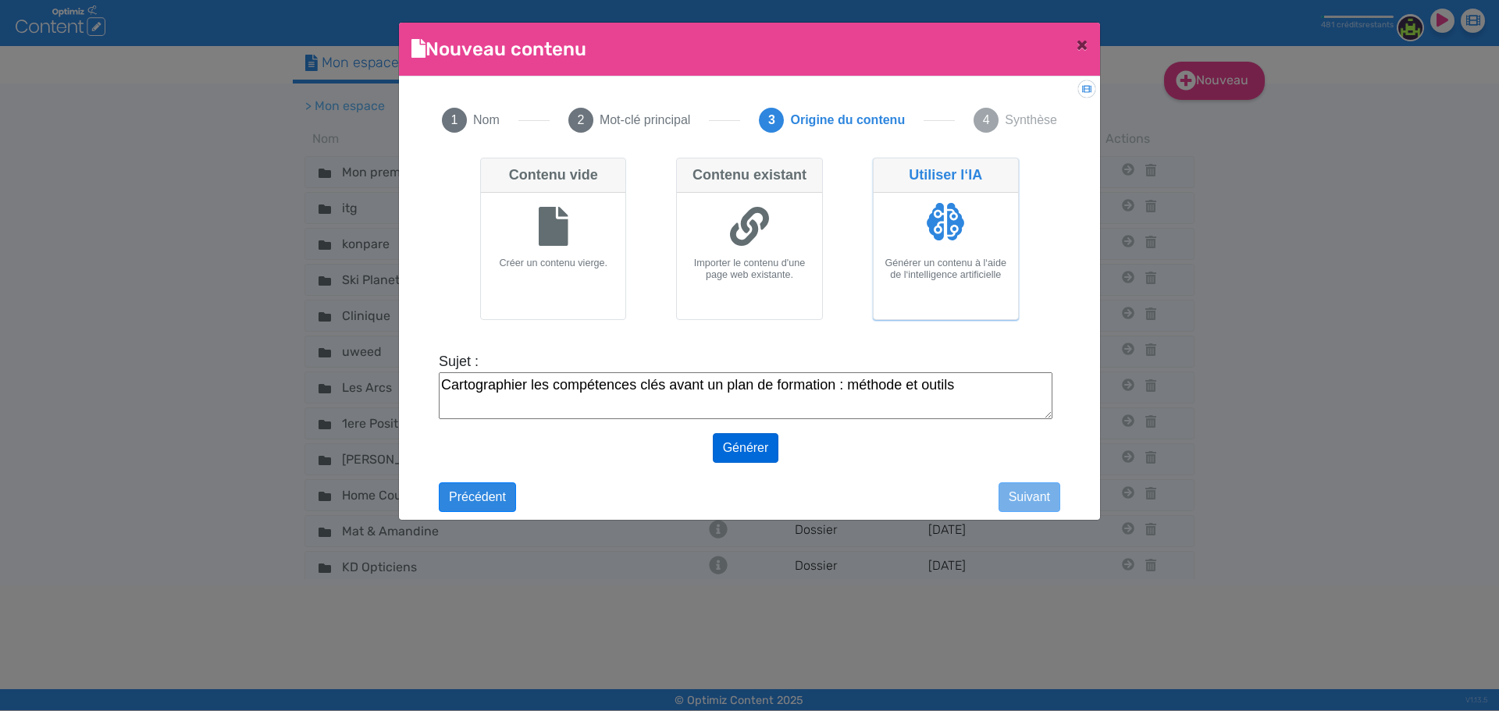
type textarea "Cartographier les compétences clés avant un plan de formation : méthode et outi…"
click at [755, 457] on button "Générer" at bounding box center [746, 448] width 66 height 30
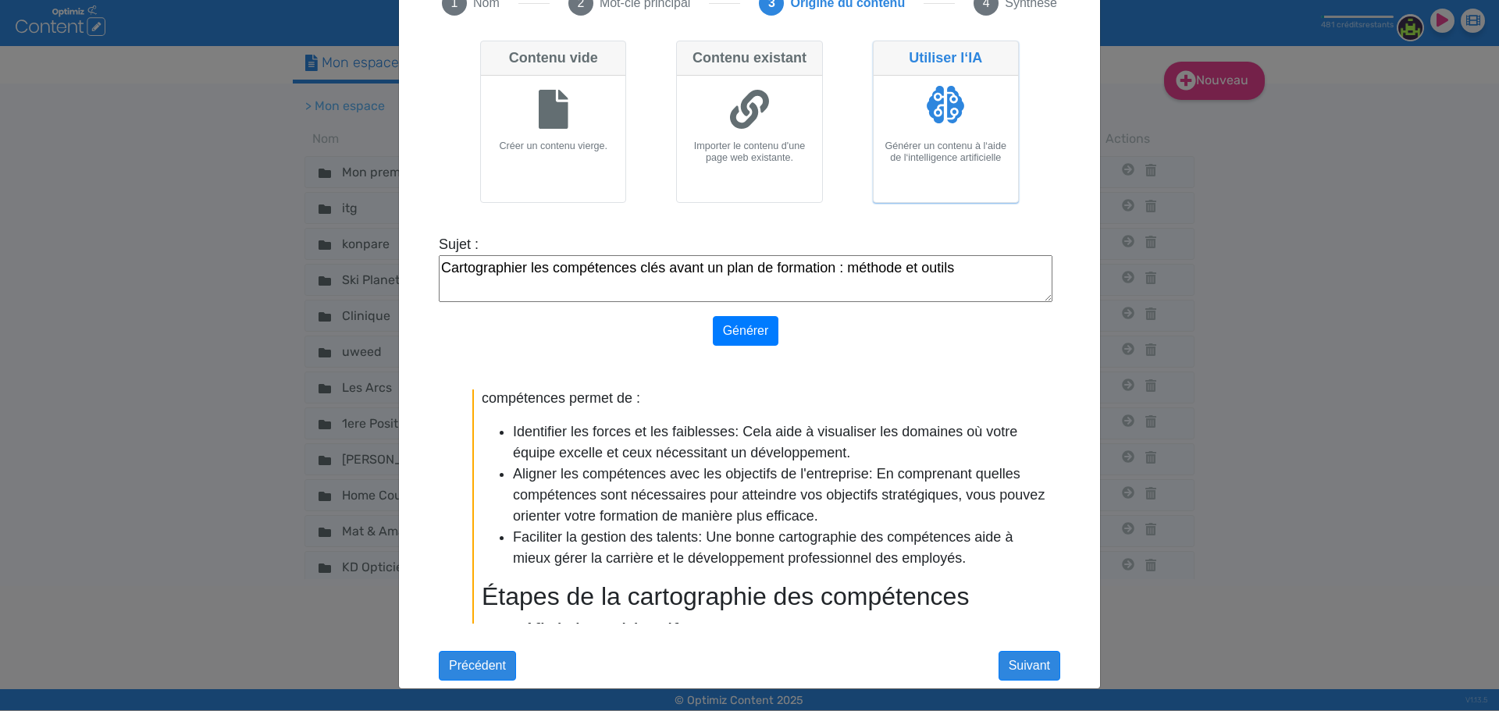
scroll to position [336, 0]
click at [1020, 664] on button "Suivant" at bounding box center [1029, 666] width 62 height 30
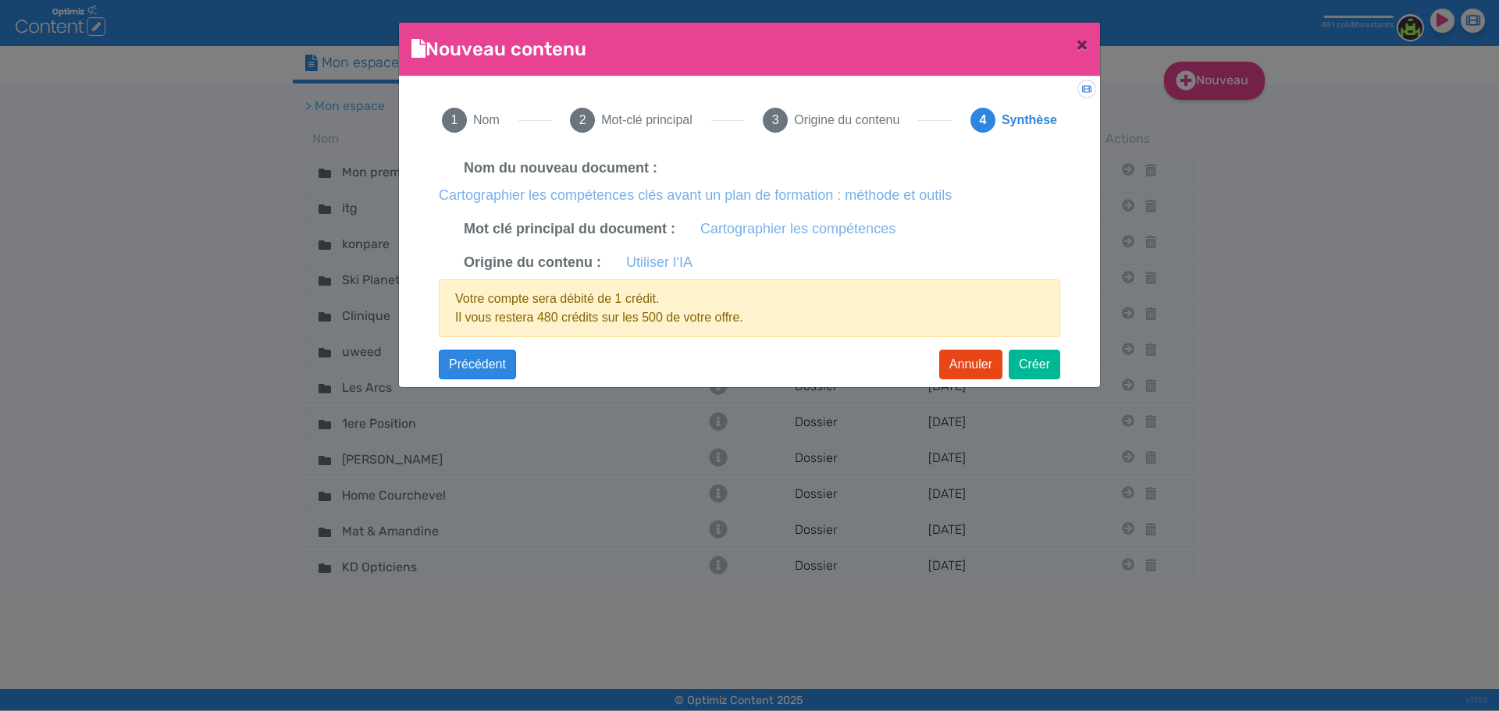
scroll to position [0, 0]
click at [1039, 368] on button "Créer" at bounding box center [1035, 365] width 52 height 30
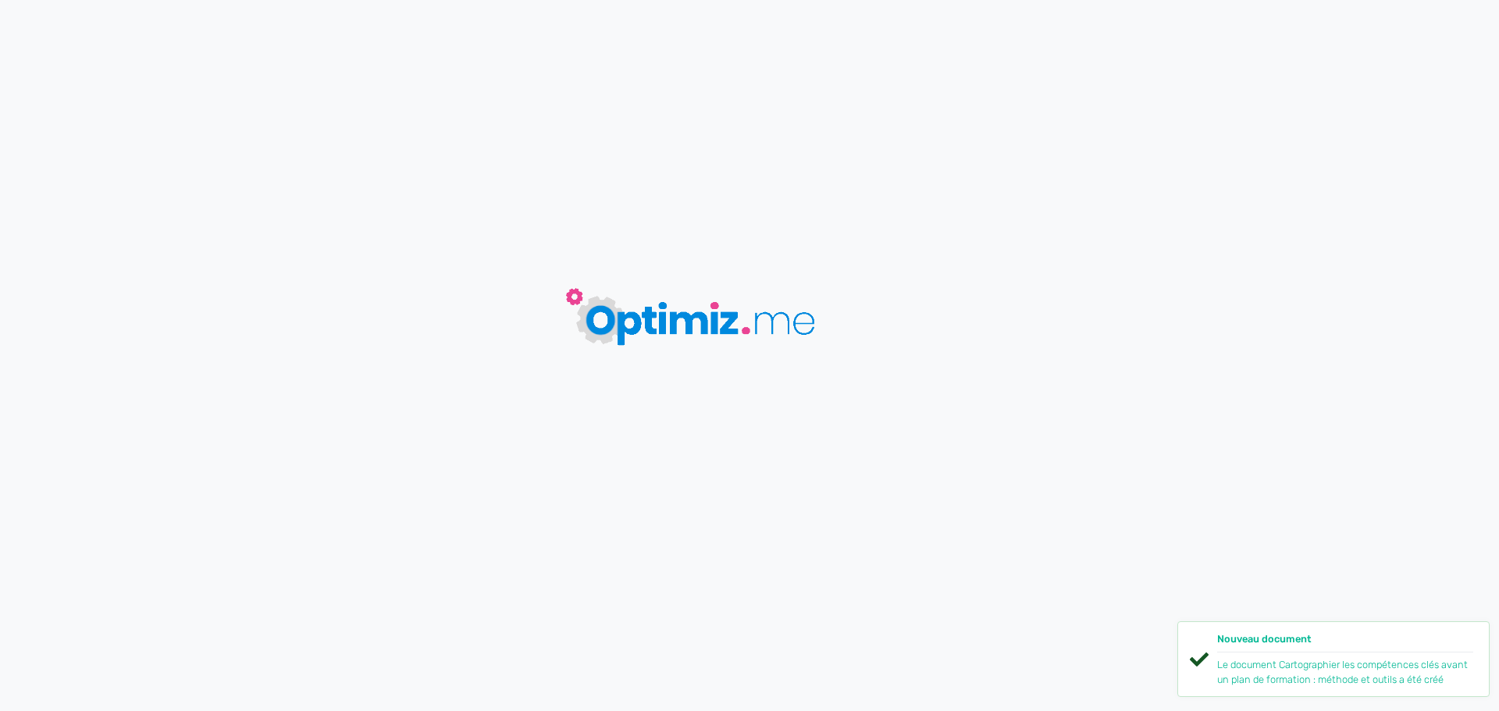
type input "Cartographier les compétences clés avant un plan de formation : méthode et outi…"
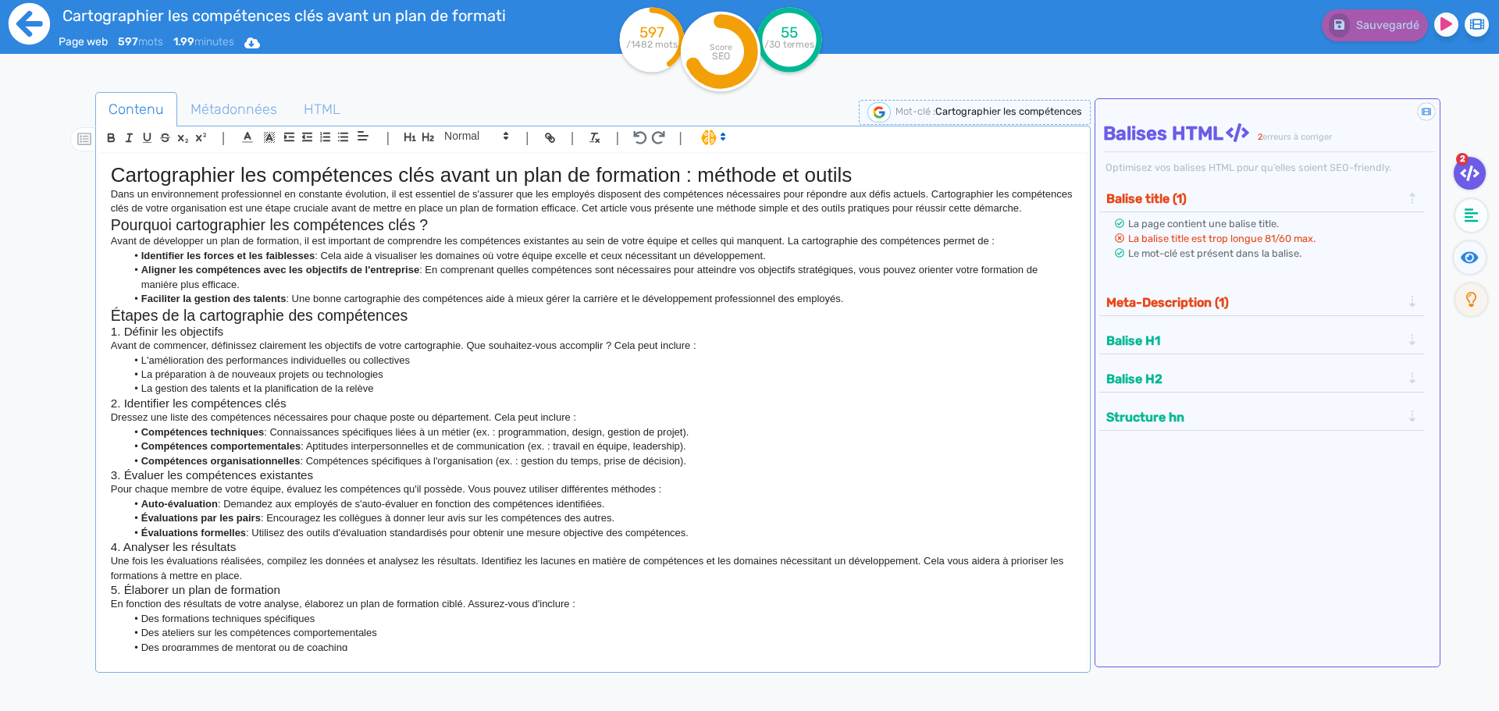
click at [26, 20] on icon at bounding box center [29, 23] width 43 height 43
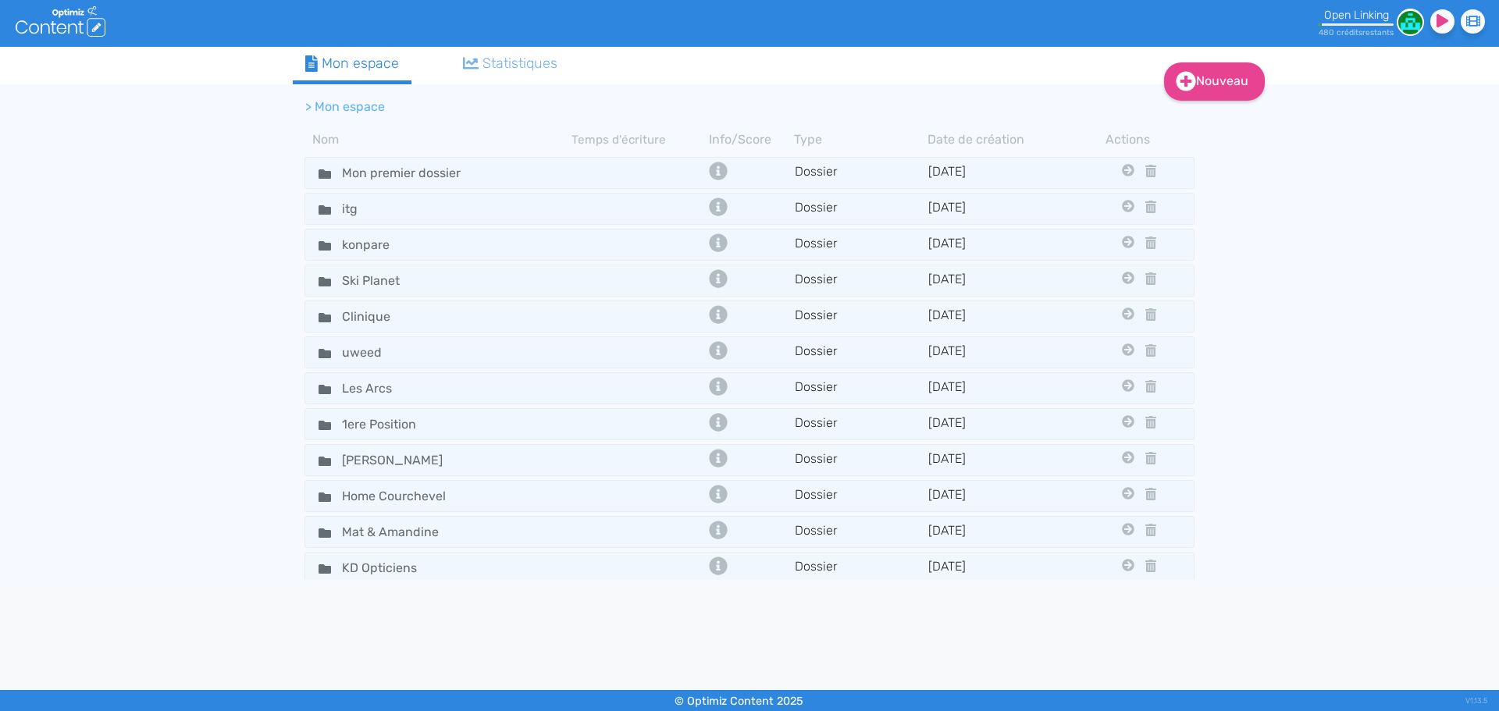
click at [1130, 80] on tabset "Mon espace Statistiques > Mon espace Nom Temps d'écriture Info/Score Type Date …" at bounding box center [749, 327] width 913 height 561
click at [1178, 86] on icon at bounding box center [1186, 82] width 20 height 20
click at [1210, 91] on link "Nouveau" at bounding box center [1214, 81] width 101 height 38
click at [1194, 84] on link "Nouveau" at bounding box center [1214, 81] width 101 height 38
click at [1199, 122] on button "Contenu" at bounding box center [1224, 121] width 125 height 25
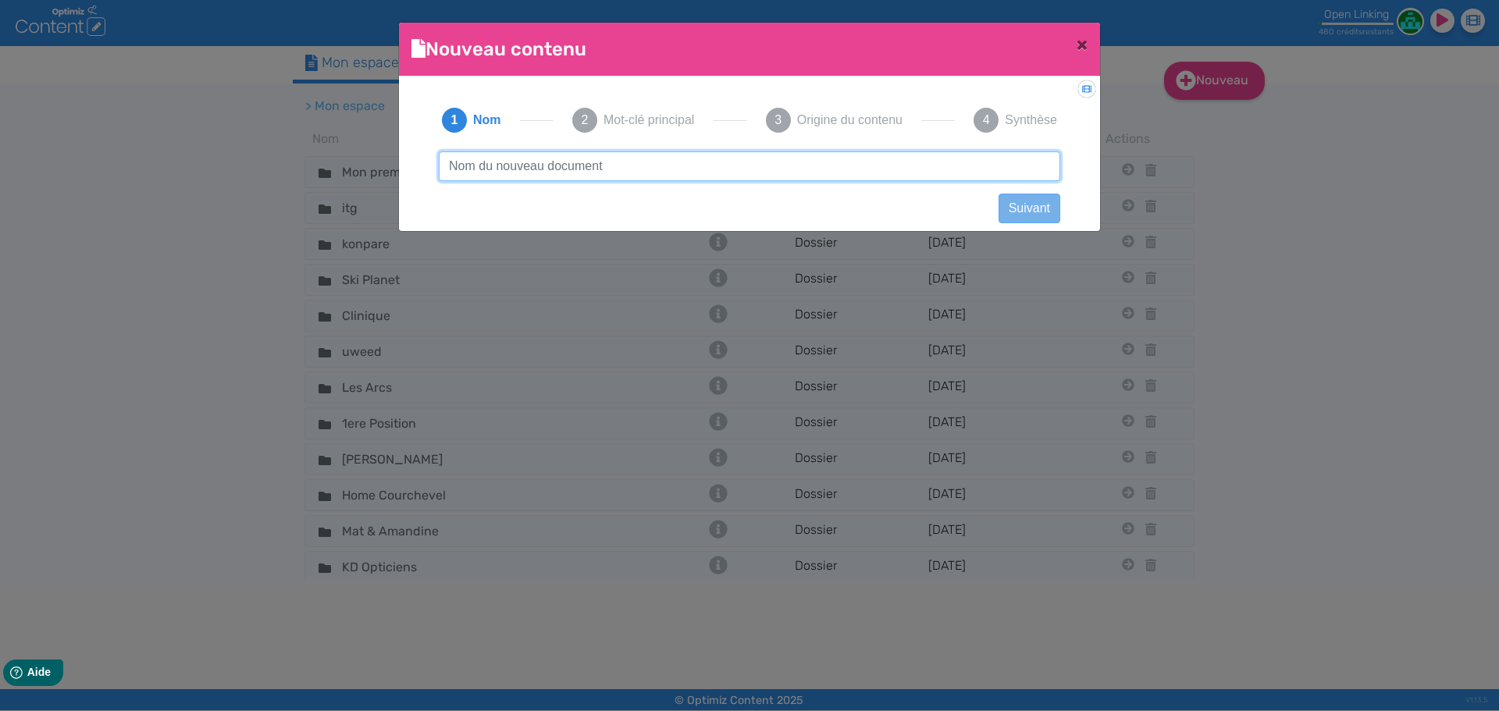
click at [881, 167] on input "text" at bounding box center [749, 166] width 621 height 30
paste input "artographier les compétences clés avant un plan de formation : méthode et outils"
type input "Cartographier les compétences clés avant un plan de formation : méthode et outi…"
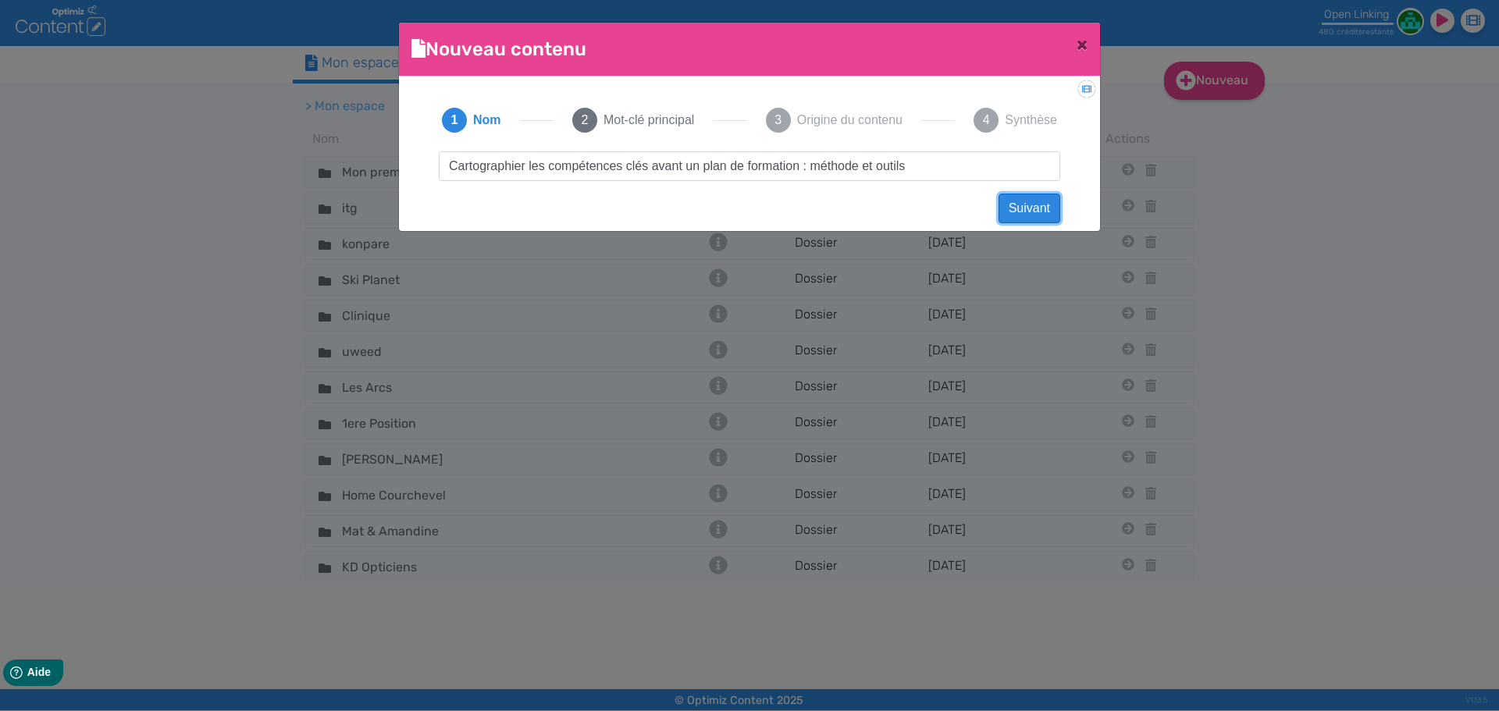
click at [1034, 210] on button "Suivant" at bounding box center [1029, 209] width 62 height 30
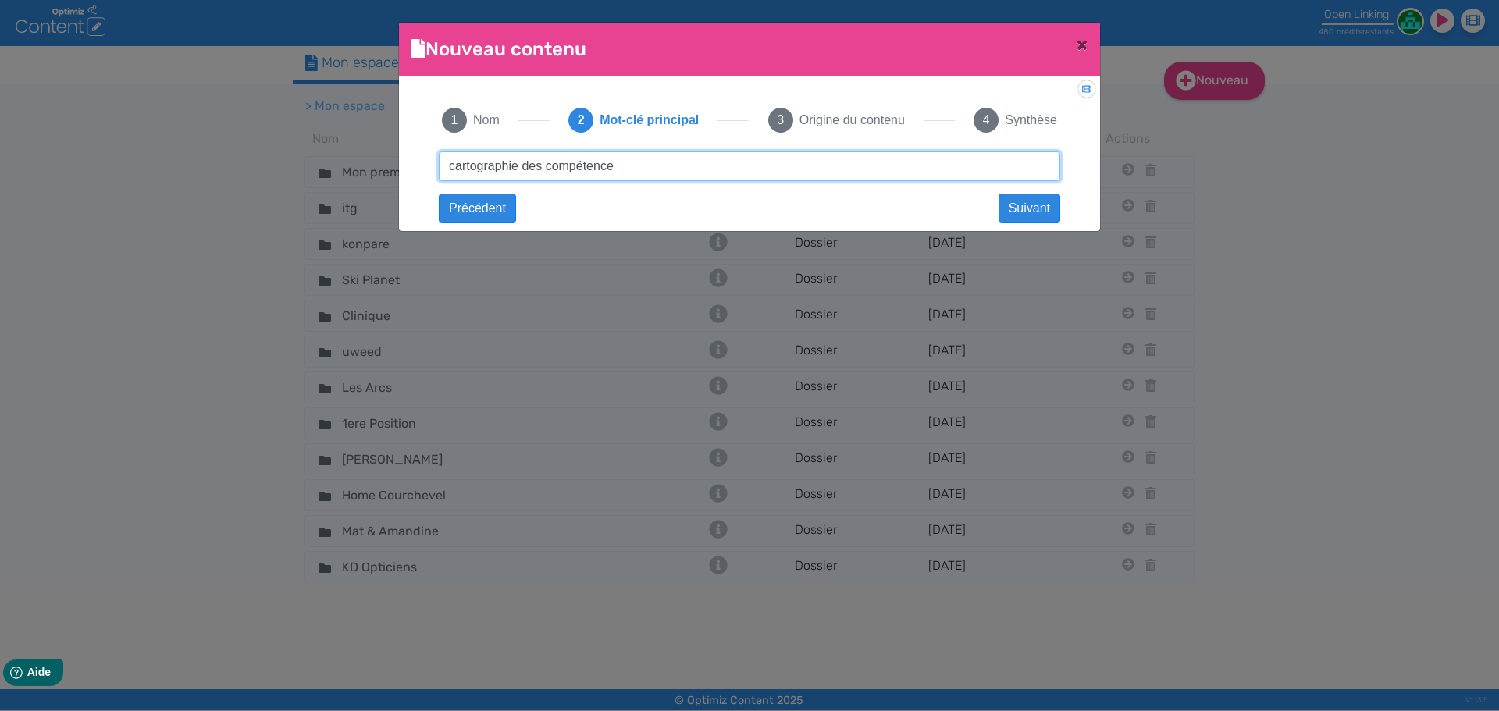
type input "cartographie des compétences"
click button "Suivant" at bounding box center [0, 0] width 0 height 0
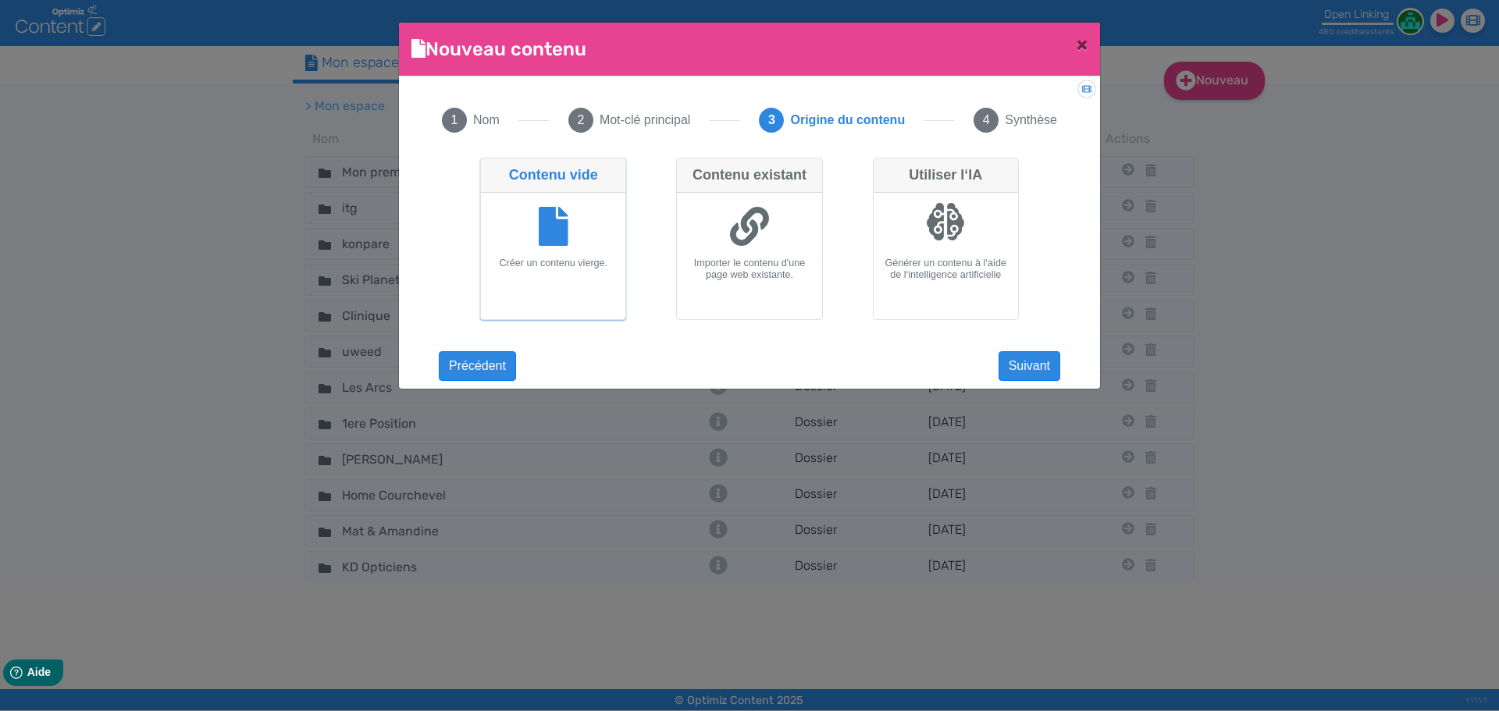
click at [903, 238] on div at bounding box center [946, 228] width 132 height 59
click at [883, 168] on input "Utiliser l‘IA Générer un contenu à l‘aide de l‘intelligence artificielle" at bounding box center [878, 163] width 10 height 10
radio input "true"
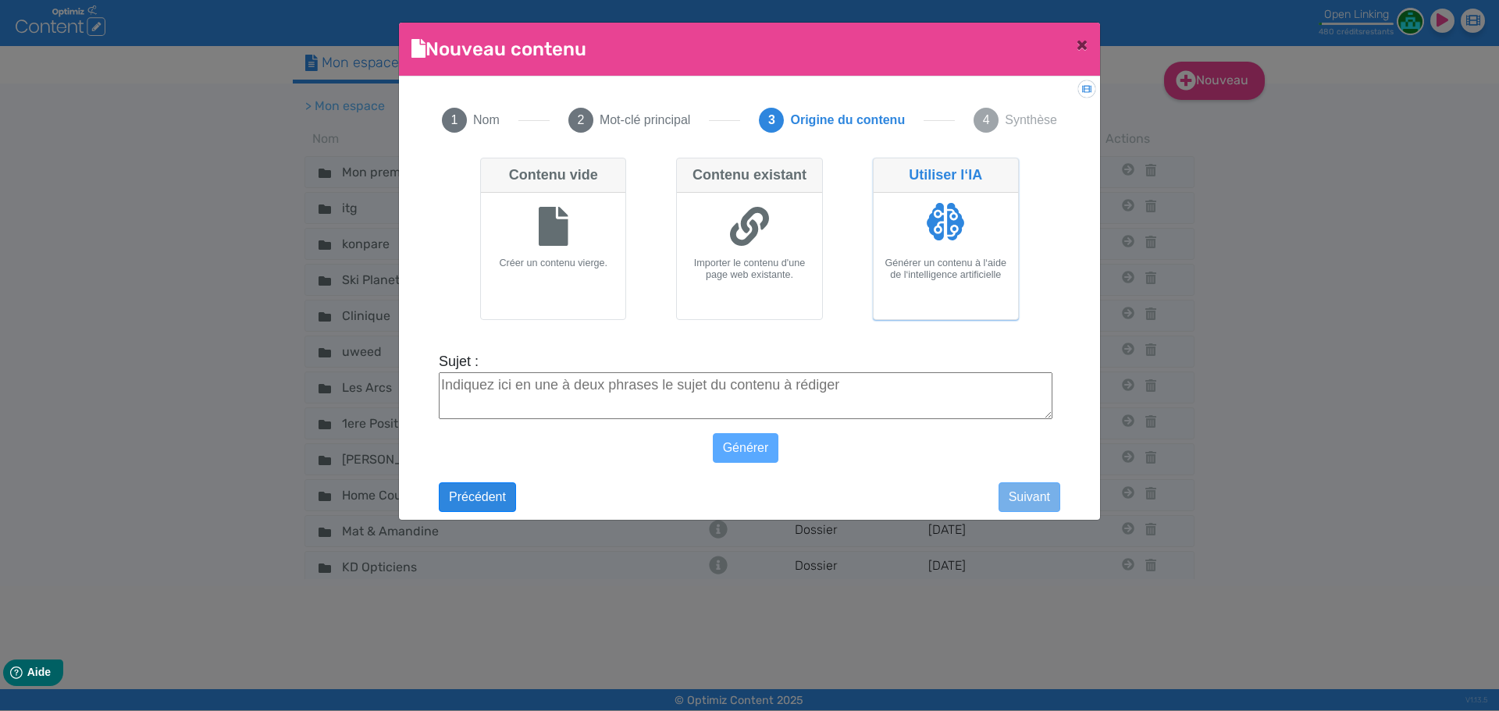
click at [785, 408] on textarea "Sujet :" at bounding box center [746, 395] width 614 height 47
paste textarea "artographier les compétences clés avant un plan de formation : méthode et outils"
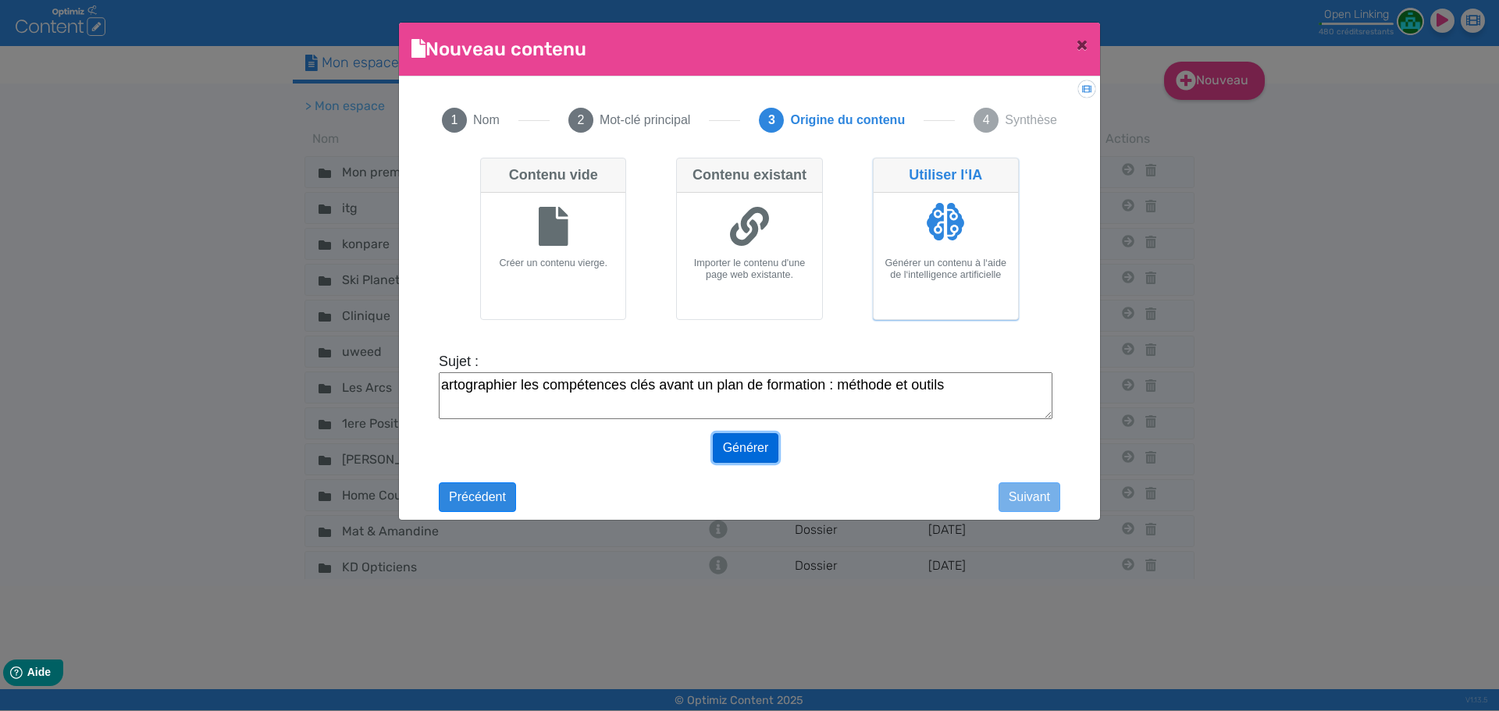
click at [757, 440] on button "Générer" at bounding box center [746, 448] width 66 height 30
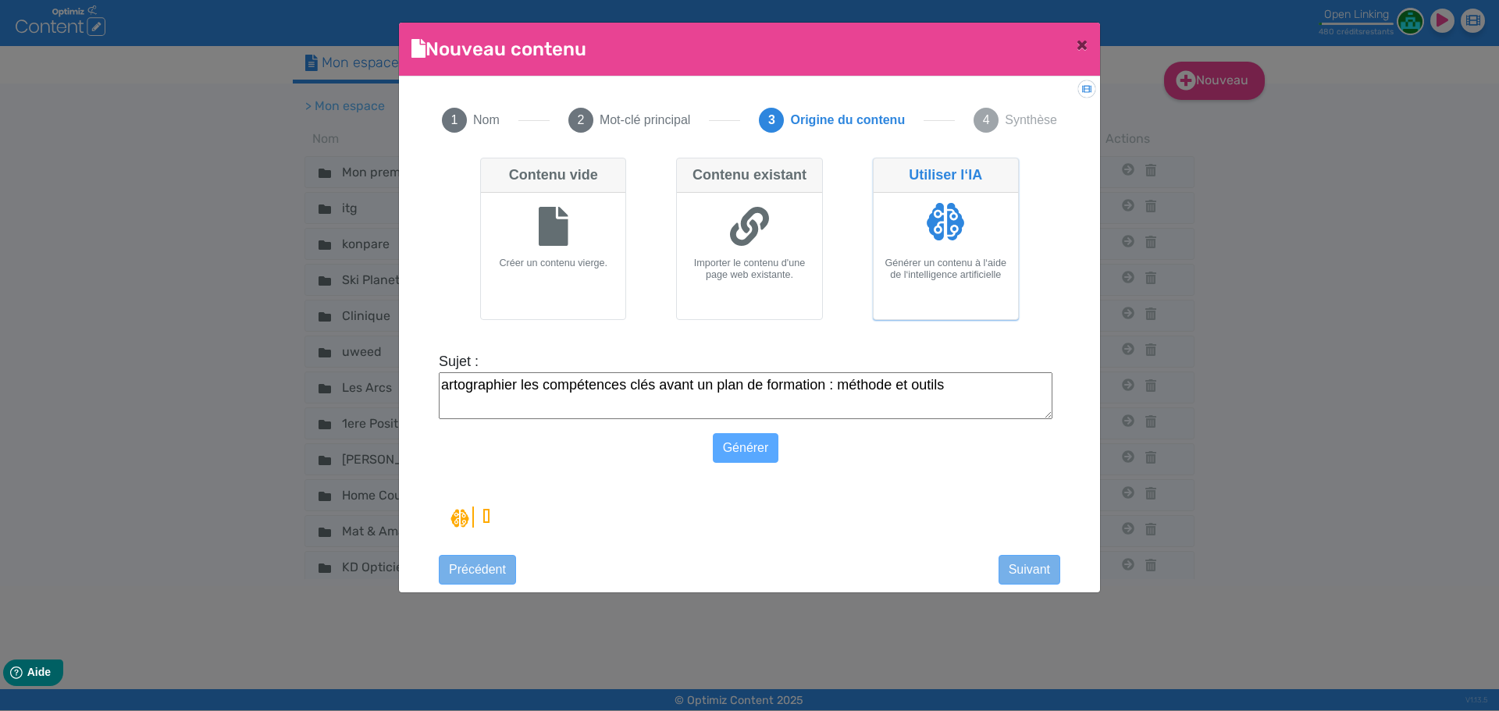
click at [440, 381] on textarea "artographier les compétences clés avant un plan de formation : méthode et outils" at bounding box center [746, 395] width 614 height 47
type textarea "Cartographier les compétences clés avant un plan de formation : méthode et outi…"
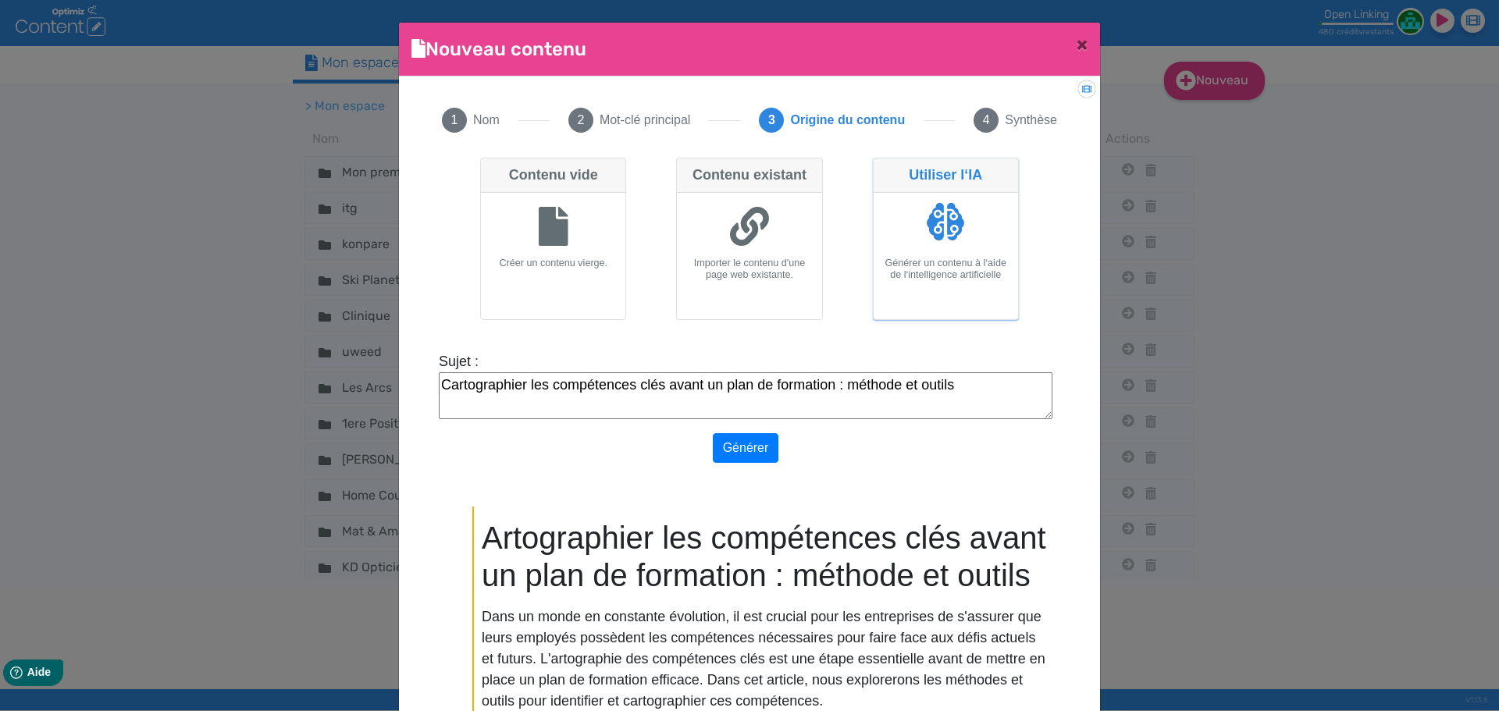
scroll to position [117, 0]
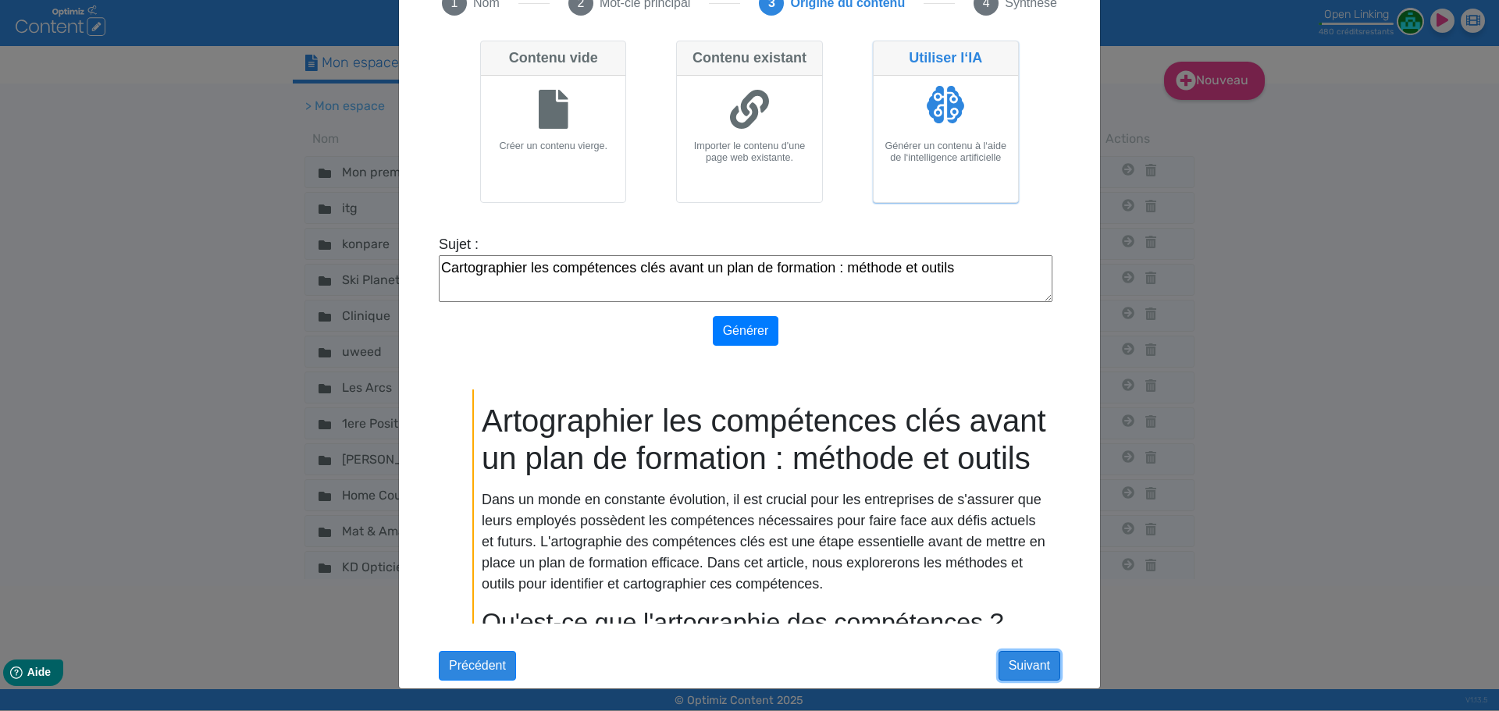
click at [1022, 675] on button "Suivant" at bounding box center [1029, 666] width 62 height 30
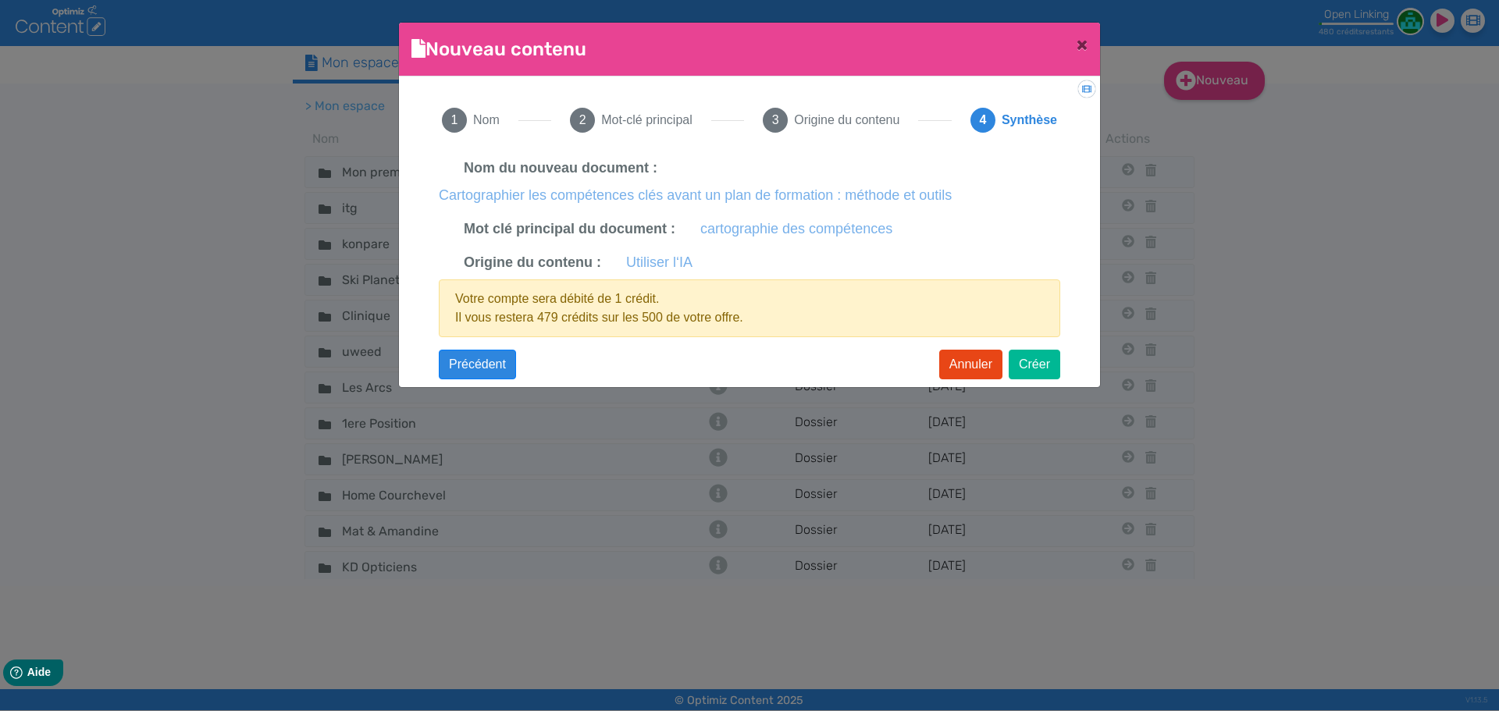
scroll to position [0, 0]
click at [1023, 368] on button "Créer" at bounding box center [1035, 365] width 52 height 30
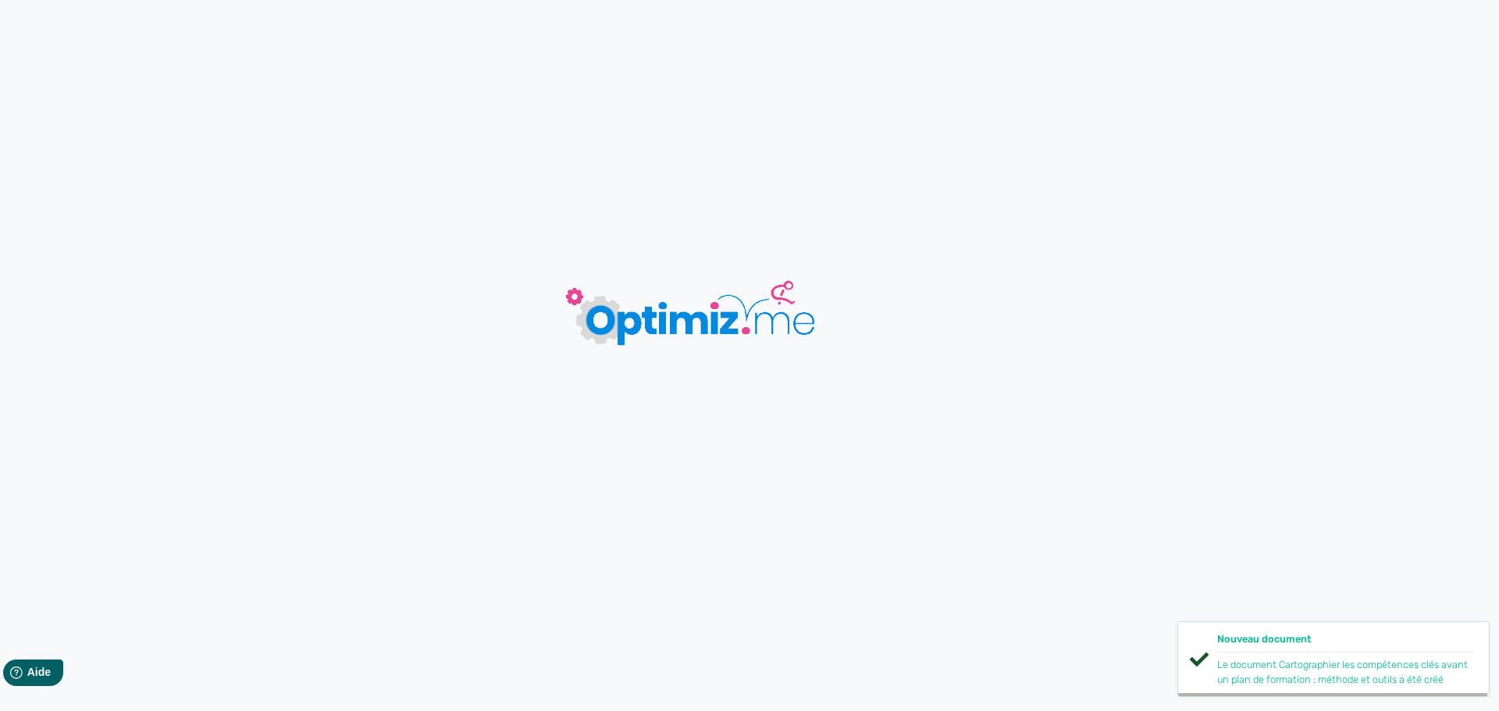
type input "Cartographier les compétences clés avant un plan de formation : méthode et outi…"
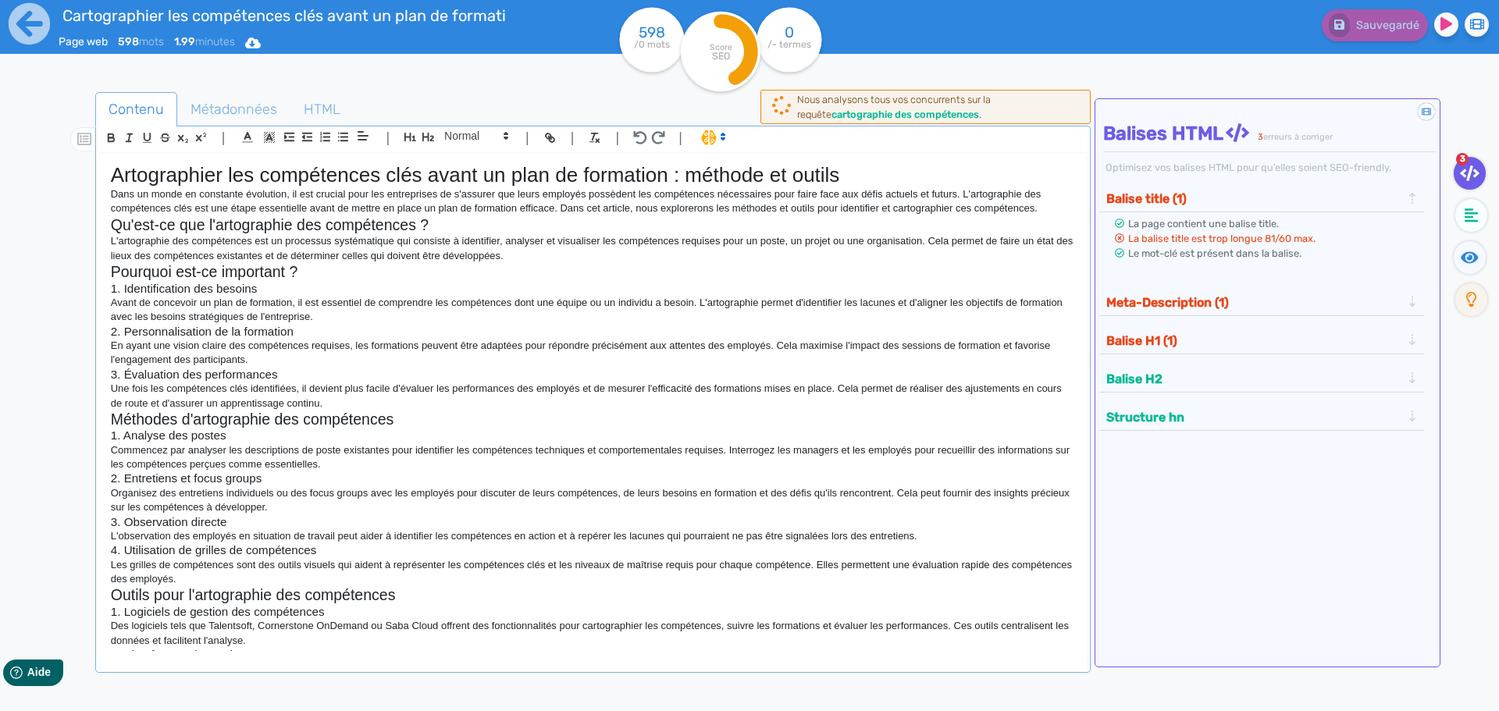
click at [1023, 368] on h3 "3. Évaluation des performances" at bounding box center [593, 375] width 964 height 14
click at [30, 22] on icon at bounding box center [29, 23] width 43 height 43
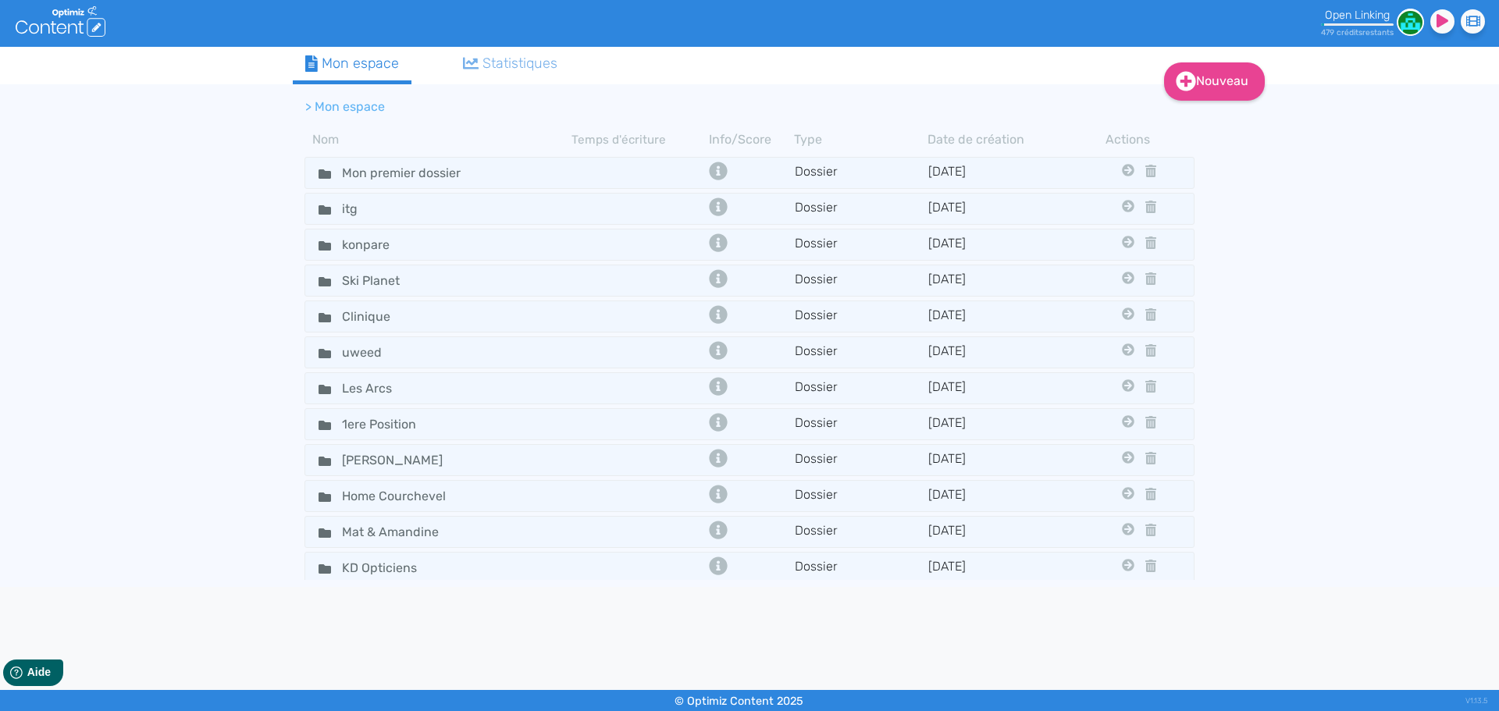
click at [1006, 88] on ol "> Mon espace" at bounding box center [683, 106] width 781 height 37
click at [1212, 77] on link "Nouveau" at bounding box center [1214, 81] width 101 height 38
click at [1189, 122] on icon at bounding box center [1185, 120] width 9 height 12
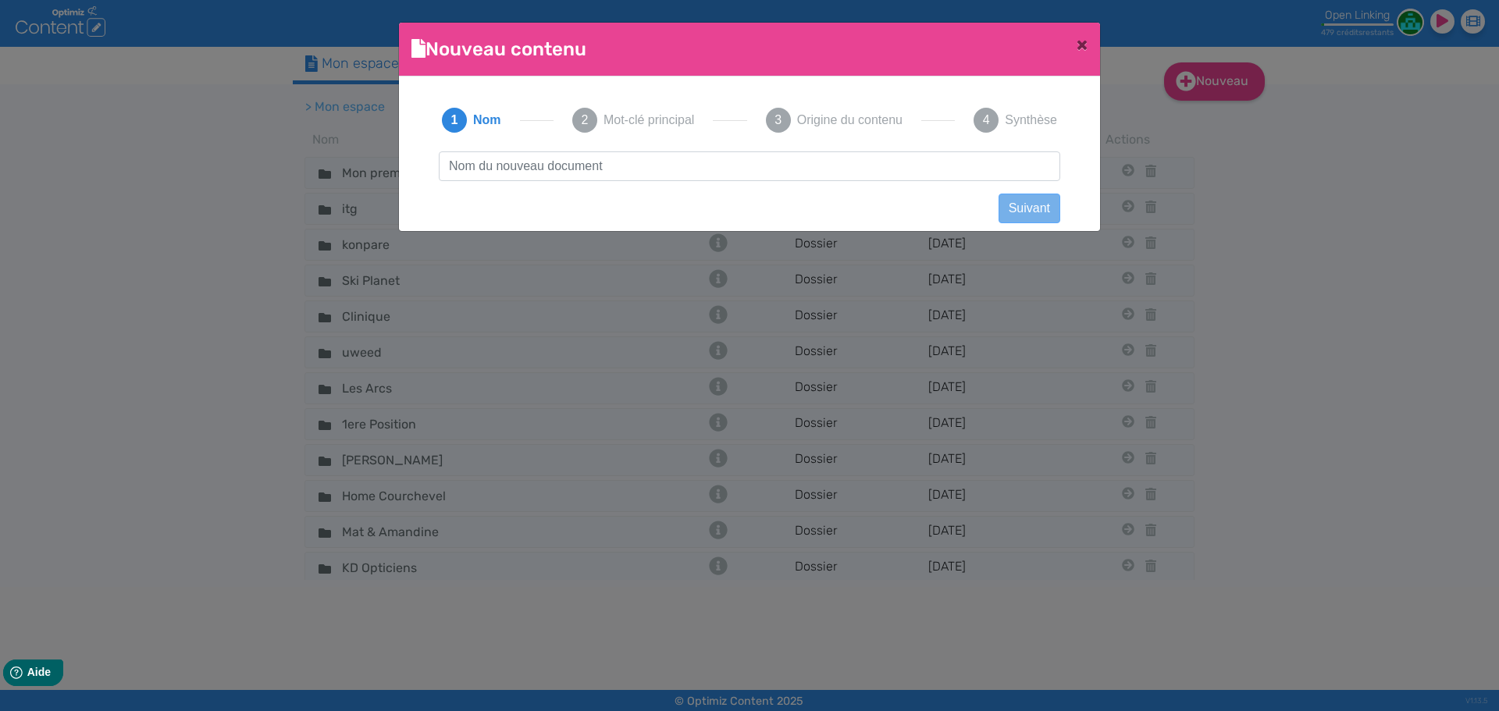
scroll to position [1, 0]
click at [450, 170] on input "artographier les compétences clés avant un plan de formation : méthode et outils" at bounding box center [749, 166] width 621 height 30
type input "Cartographier les compétences clés avant un plan de formation : méthode et outi…"
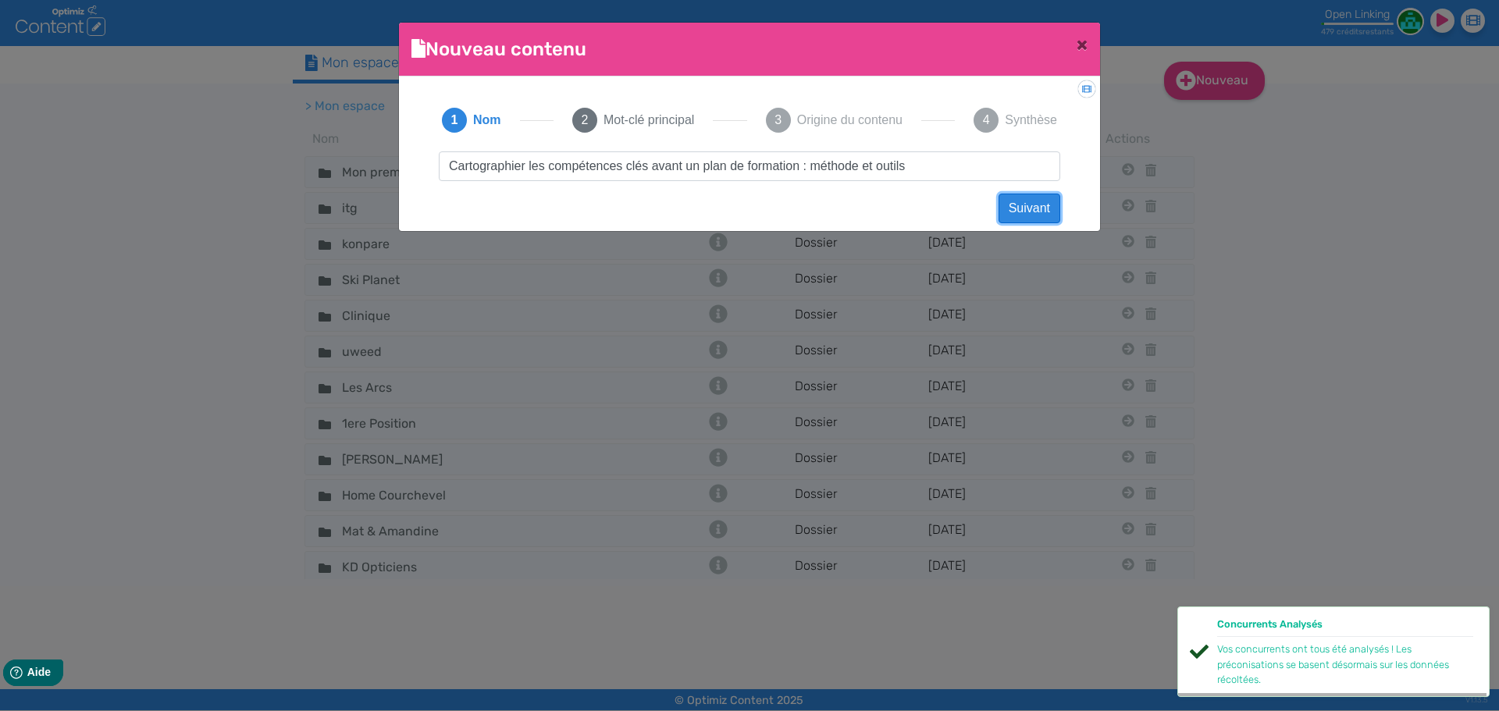
click at [1023, 211] on button "Suivant" at bounding box center [1029, 209] width 62 height 30
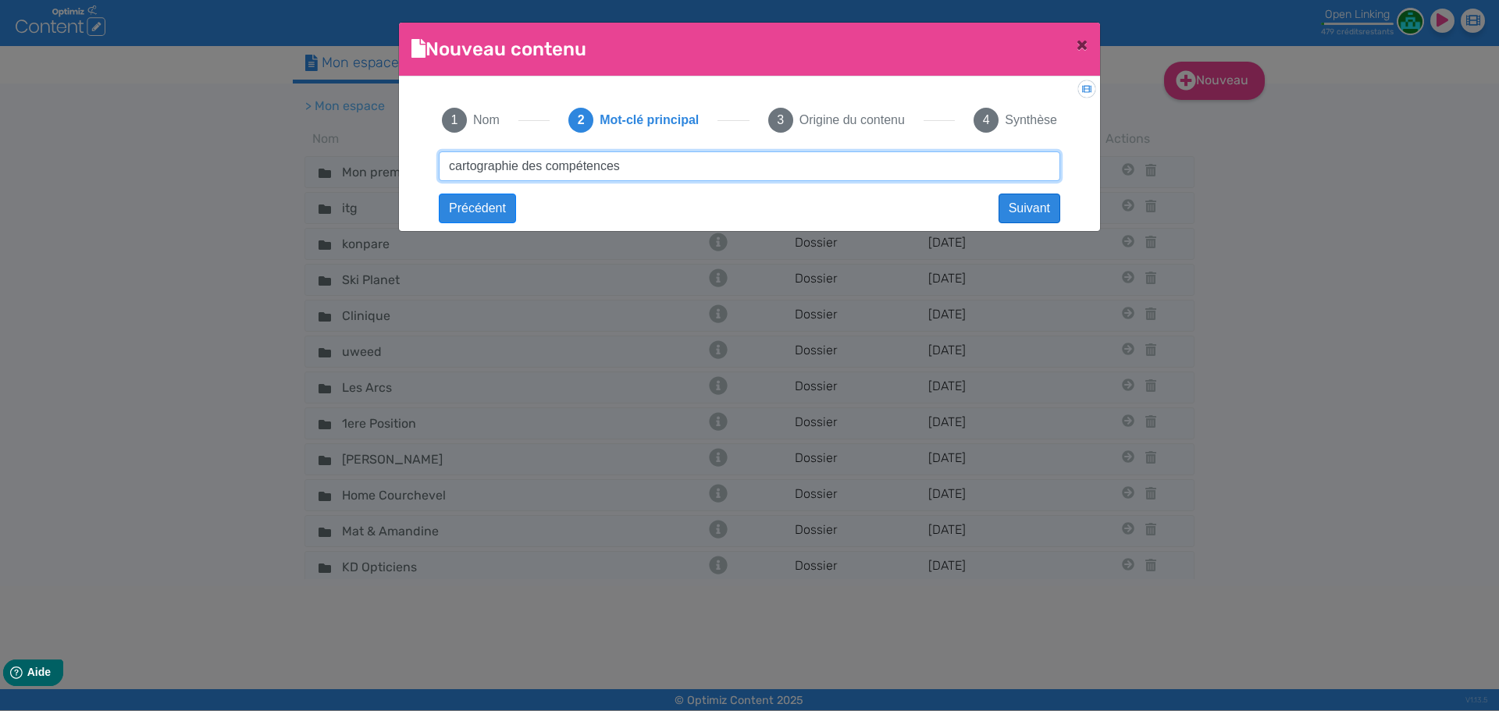
type input "cartographie des compétences"
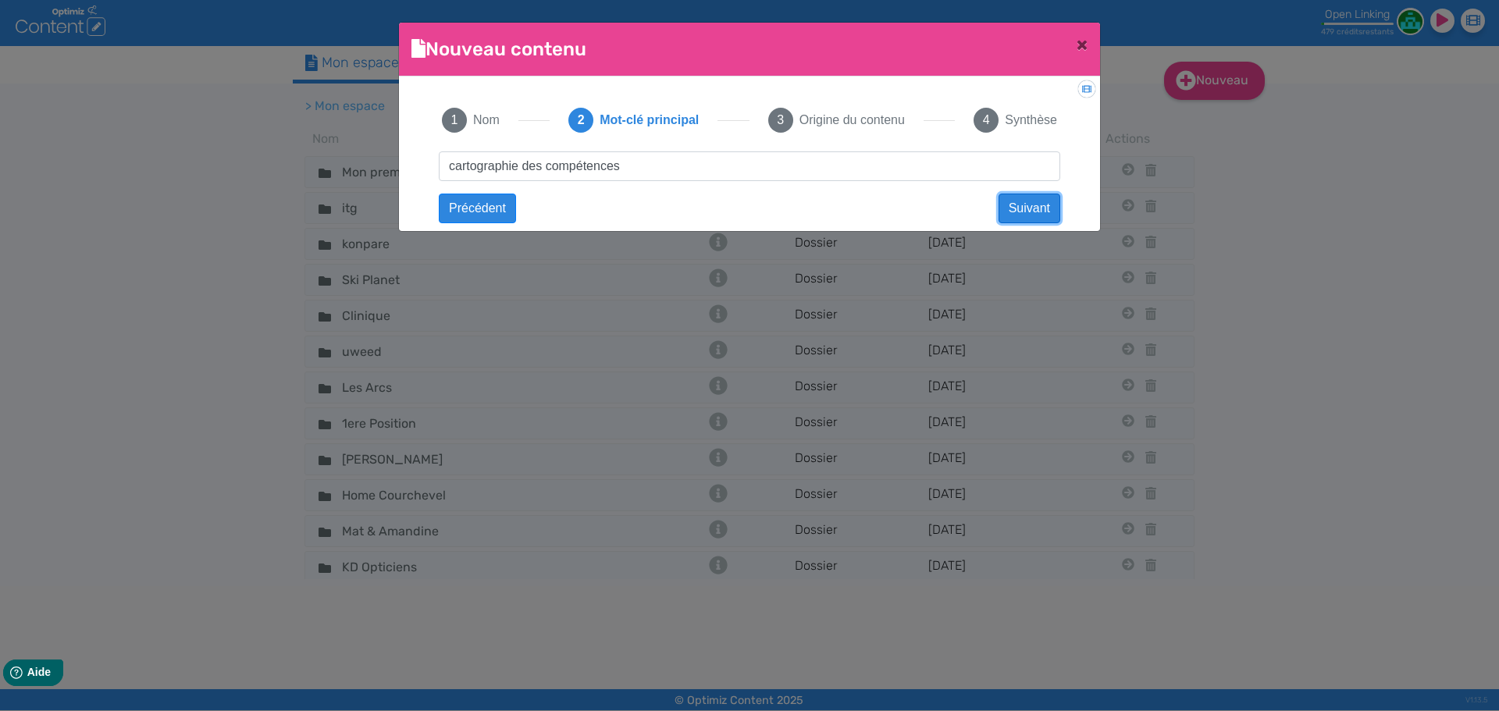
click at [1014, 205] on button "Suivant" at bounding box center [1029, 209] width 62 height 30
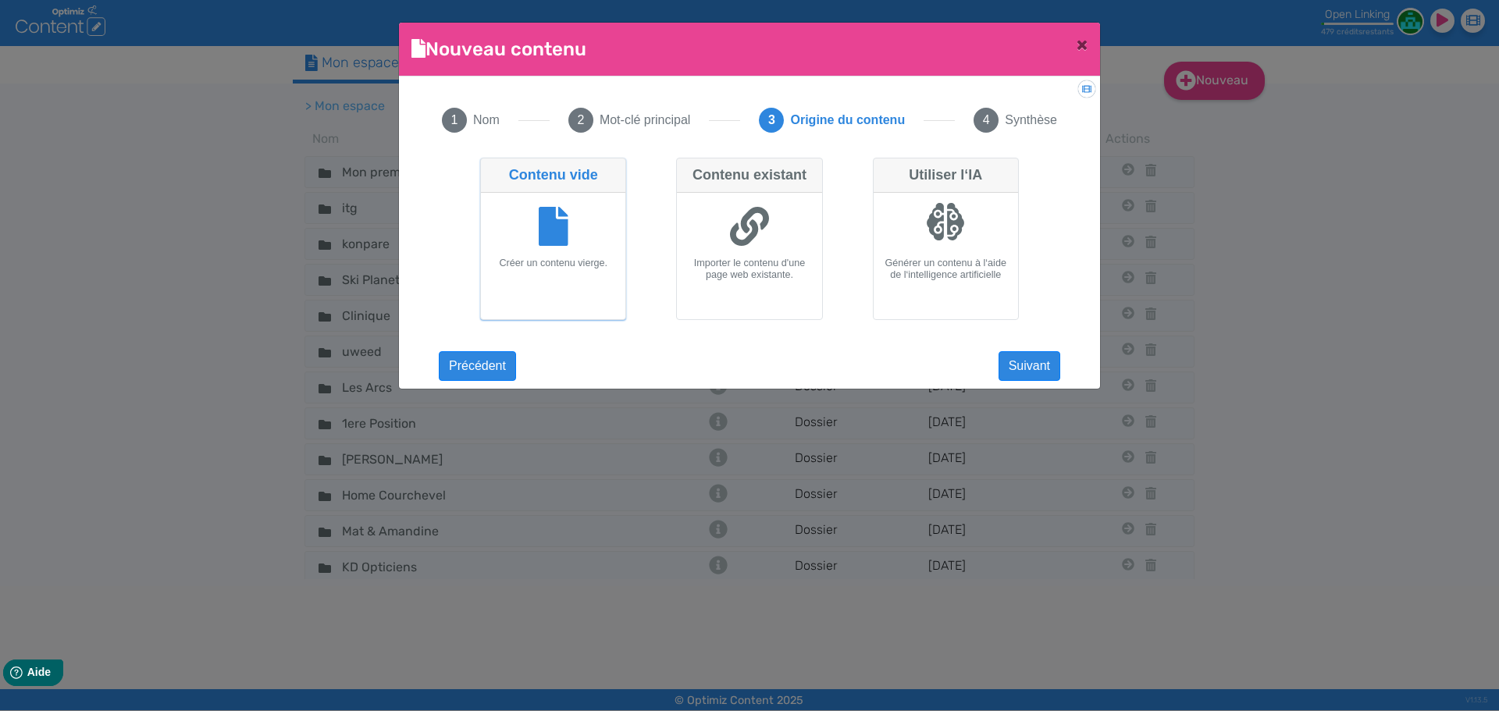
click at [920, 233] on div at bounding box center [946, 228] width 132 height 59
click at [883, 168] on input "Utiliser l‘IA Générer un contenu à l‘aide de l‘intelligence artificielle" at bounding box center [878, 163] width 10 height 10
radio input "true"
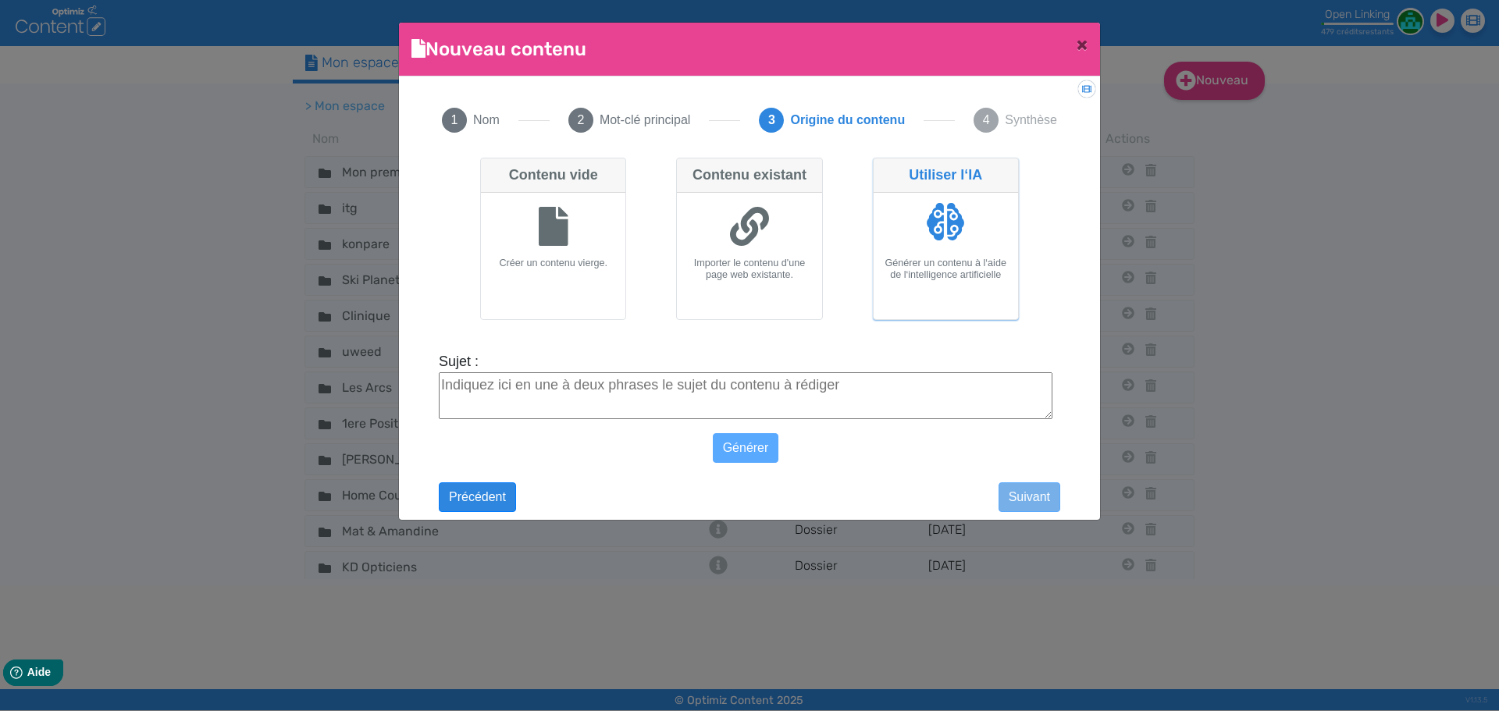
click at [753, 372] on textarea "Sujet :" at bounding box center [746, 395] width 614 height 47
click at [749, 386] on textarea "Sujet :" at bounding box center [746, 395] width 614 height 47
paste textarea "artographier les compétences clés avant un plan de formation : méthode et outils"
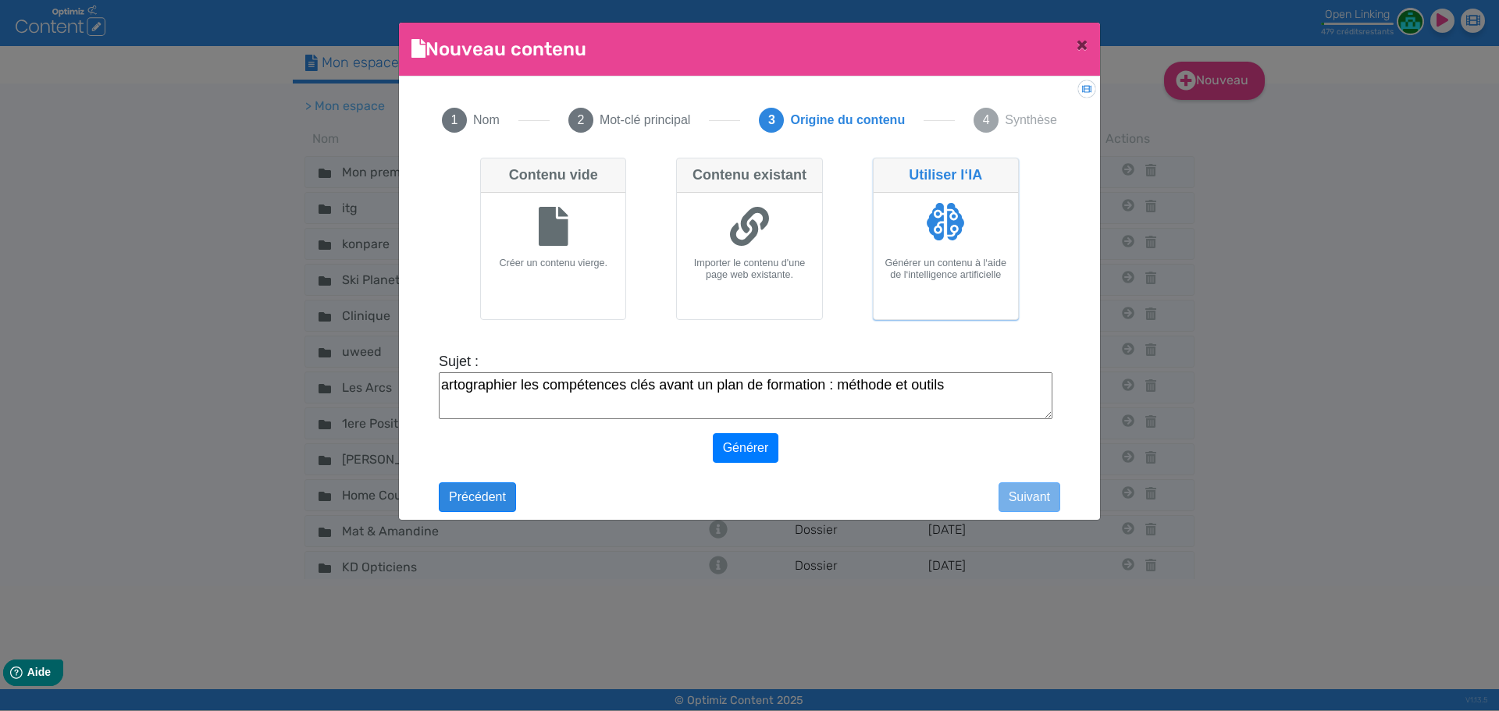
click at [443, 383] on textarea "artographier les compétences clés avant un plan de formation : méthode et outils" at bounding box center [746, 395] width 614 height 47
type textarea "Cartographier les compétences clés avant un plan de formation : méthode et outi…"
click at [746, 449] on button "Générer" at bounding box center [746, 448] width 66 height 30
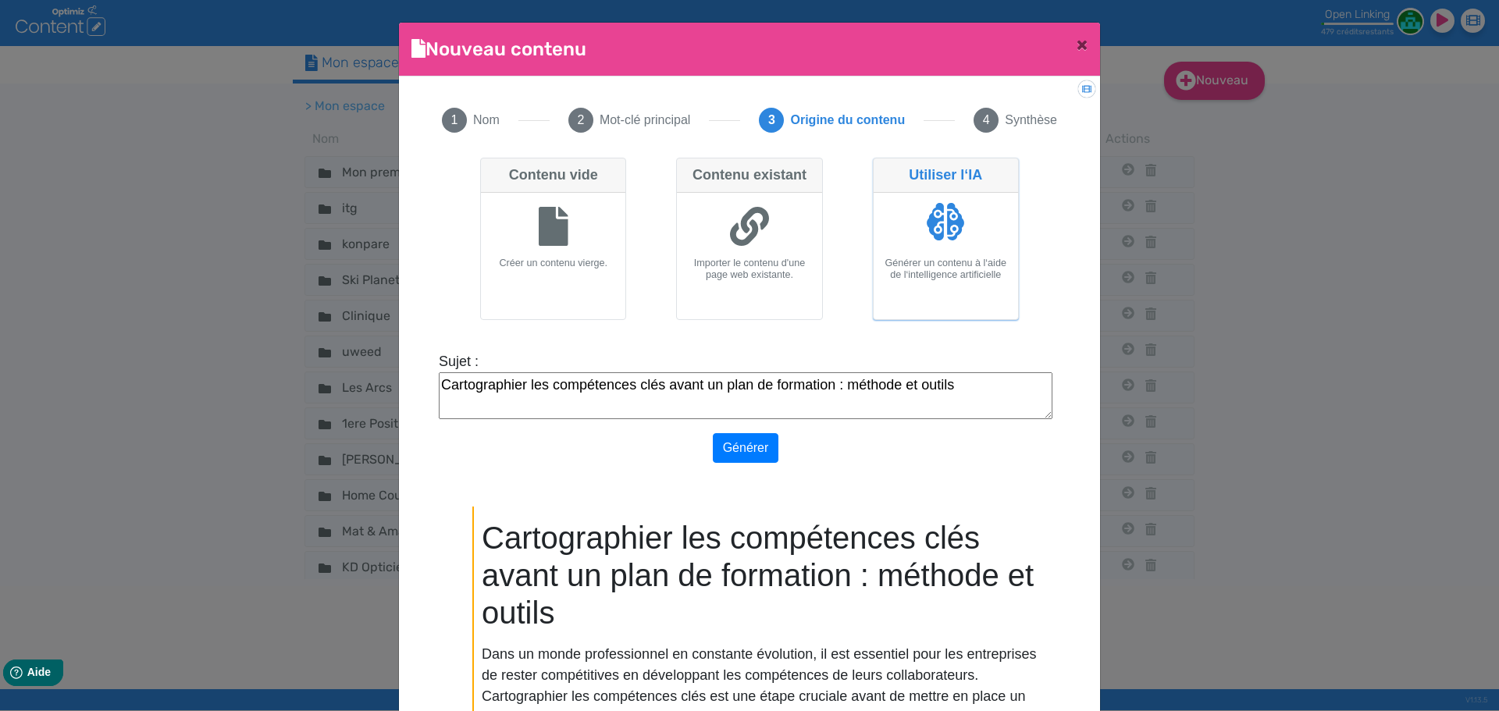
scroll to position [117, 0]
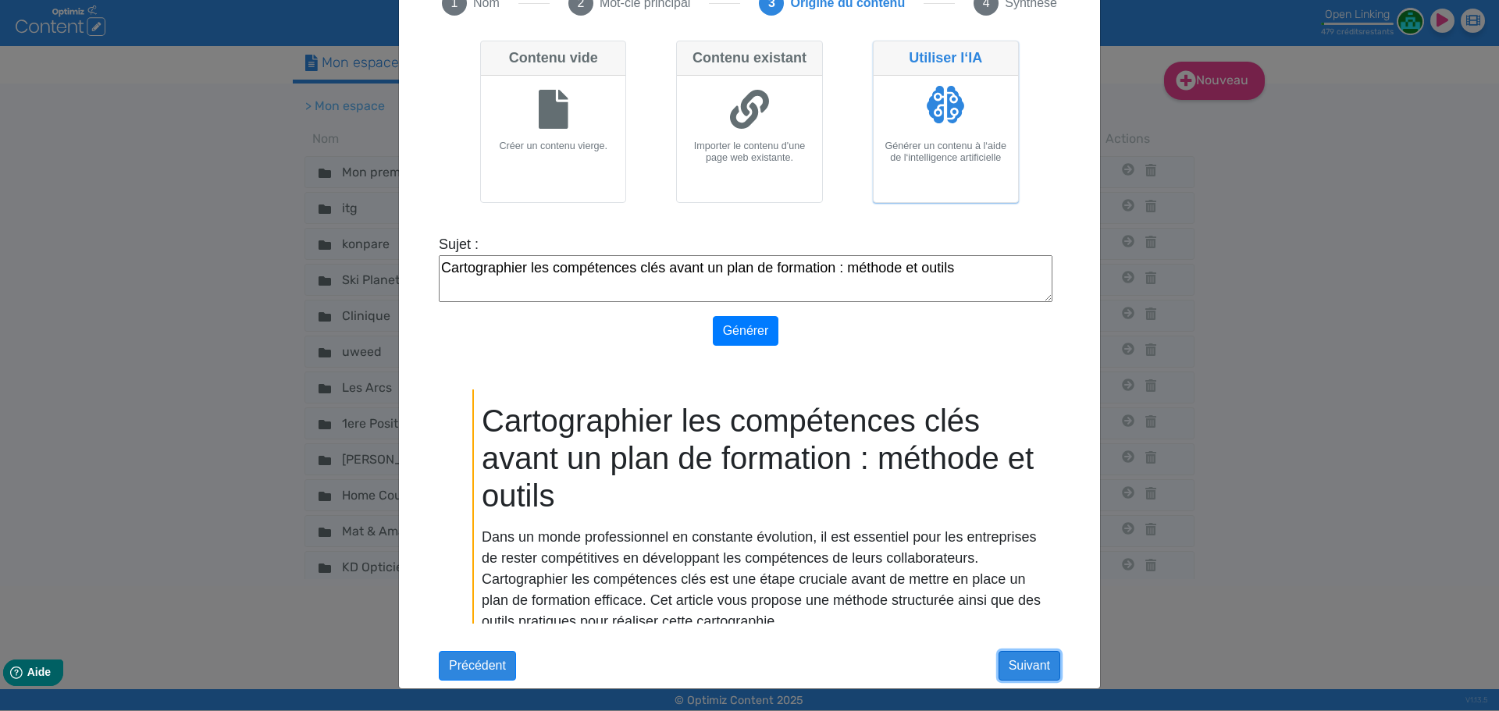
click at [1022, 675] on button "Suivant" at bounding box center [1029, 666] width 62 height 30
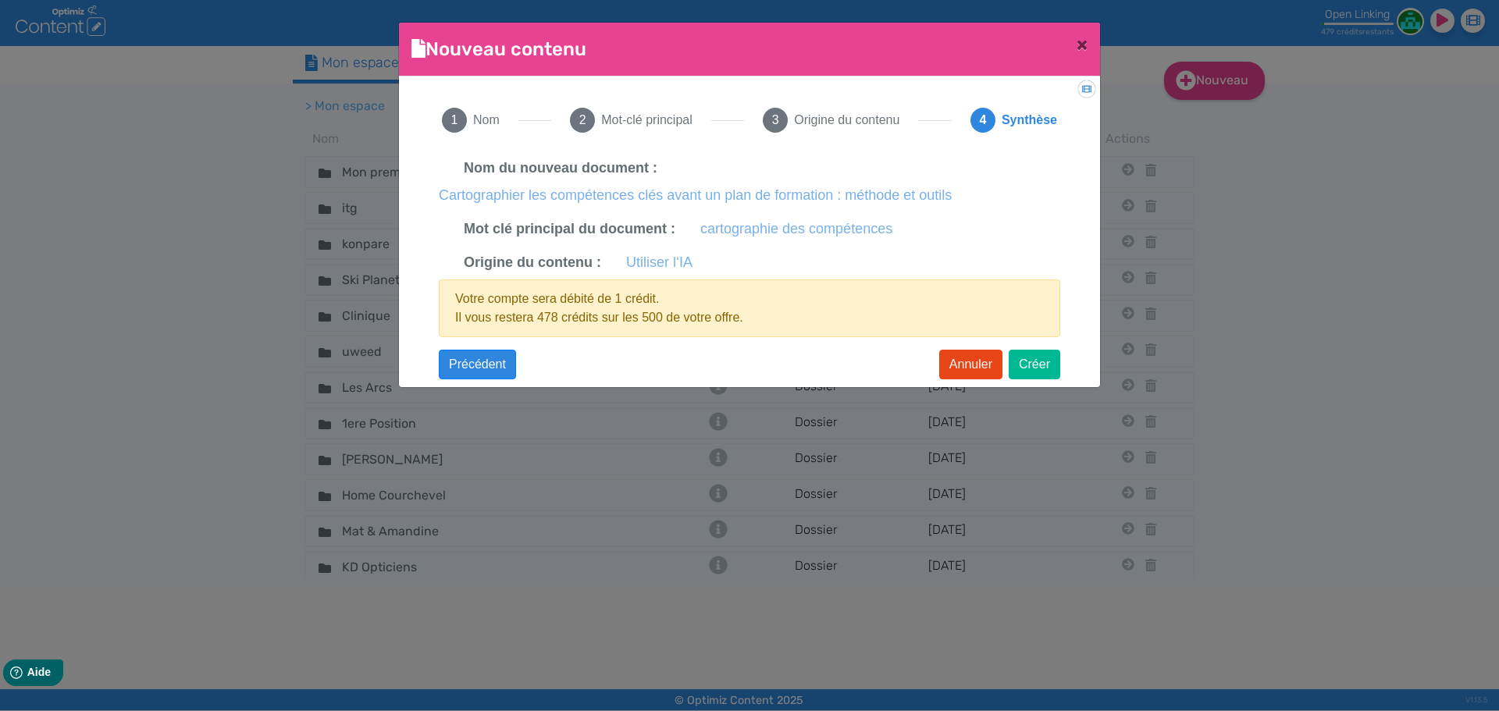
scroll to position [0, 0]
click at [1024, 354] on button "Créer" at bounding box center [1035, 365] width 52 height 30
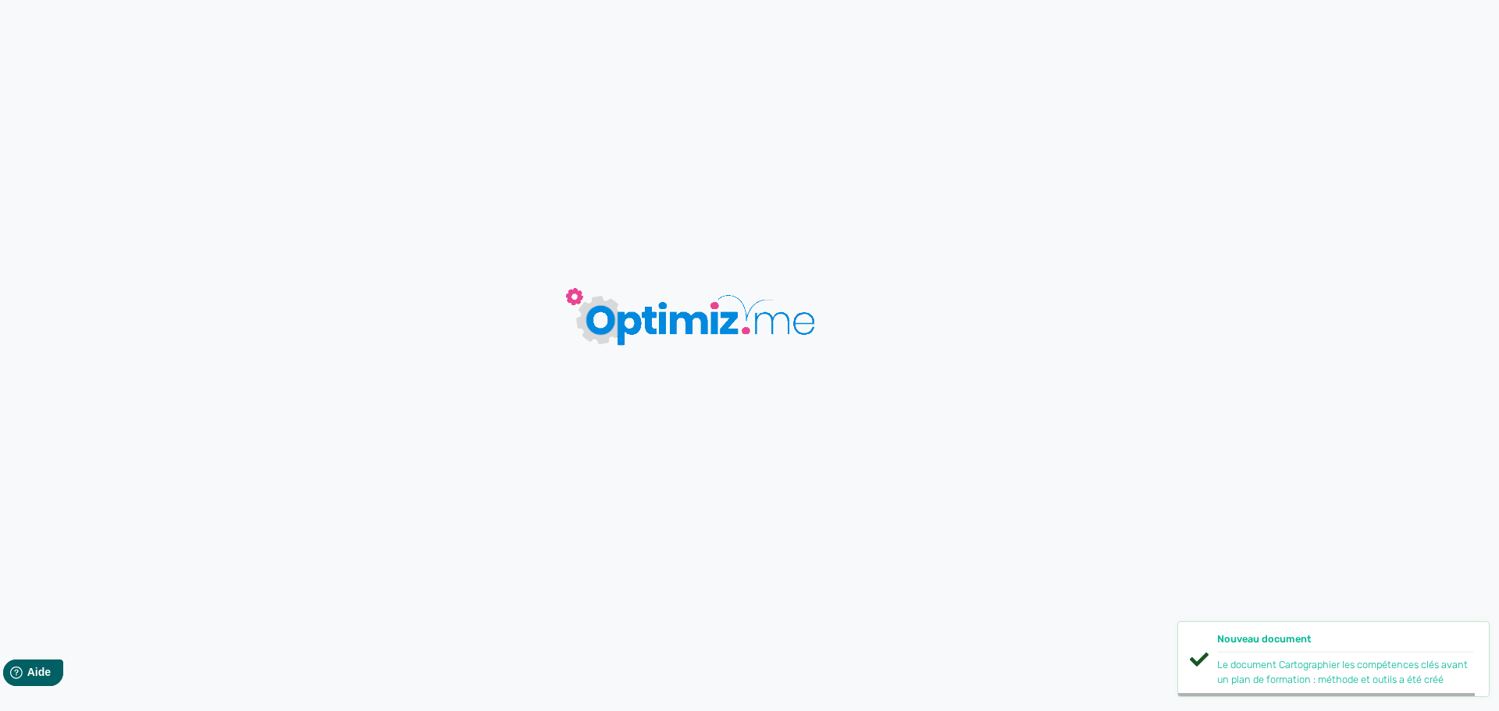
type input "Cartographier les compétences clés avant un plan de formation : méthode et outi…"
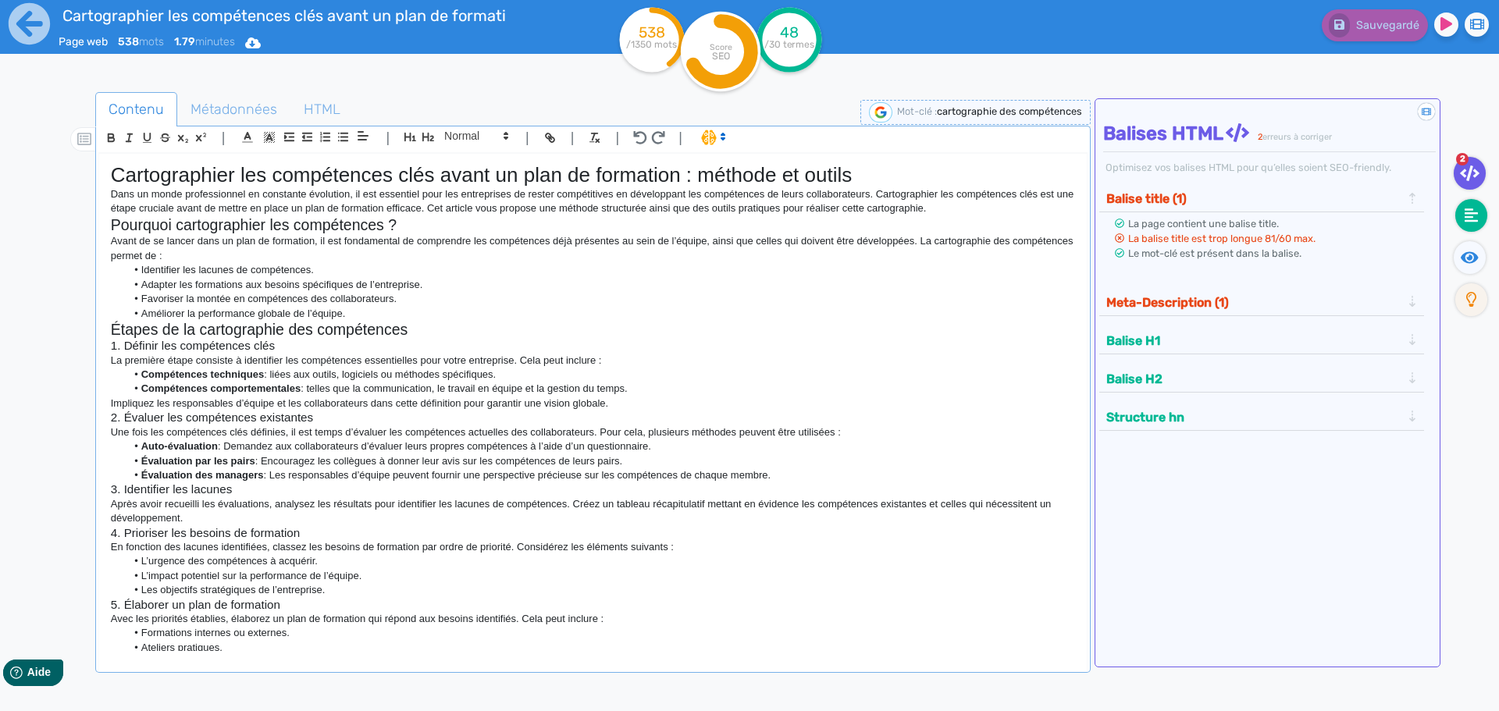
click at [1476, 212] on icon at bounding box center [1472, 215] width 14 height 14
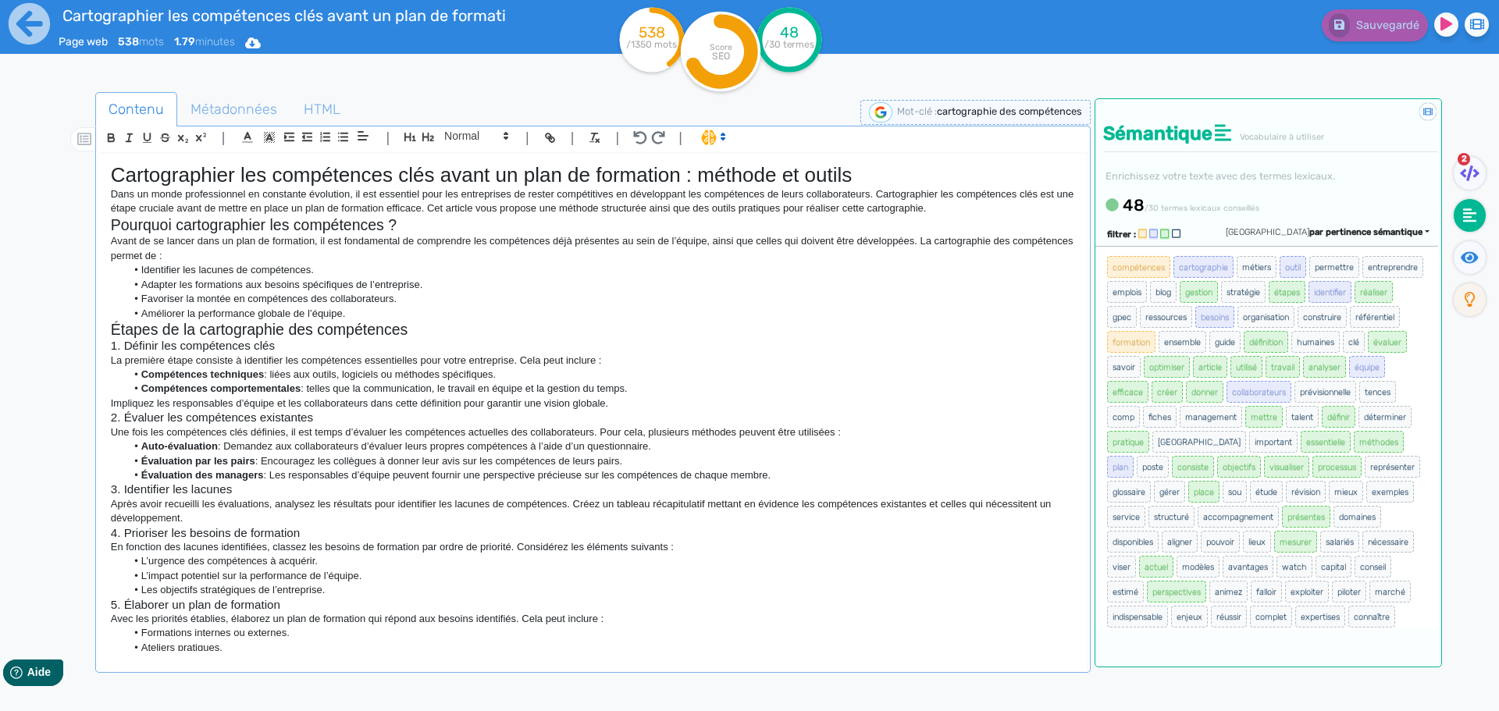
click at [1351, 233] on span "par pertinence sémantique" at bounding box center [1365, 232] width 113 height 10
click at [1301, 278] on span "par fréquence" at bounding box center [1275, 279] width 52 height 9
